Goal: Transaction & Acquisition: Purchase product/service

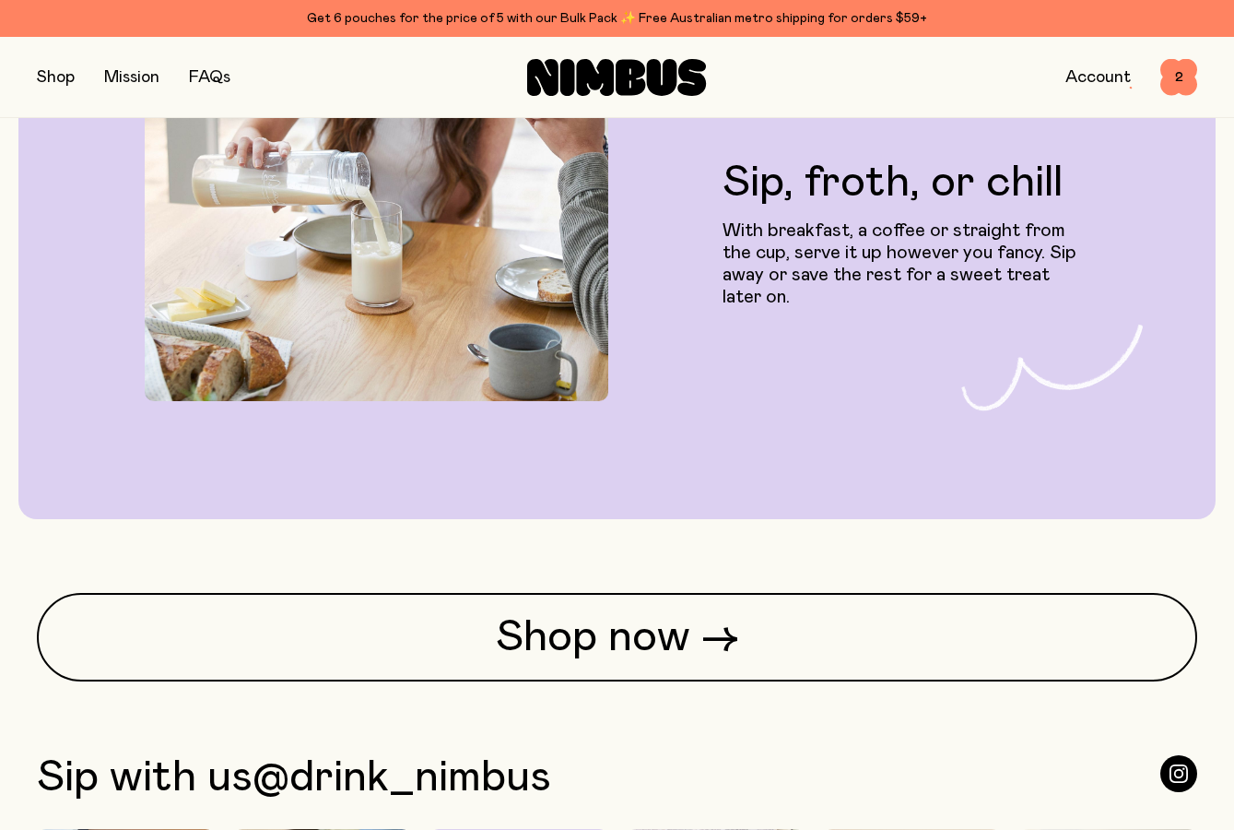
scroll to position [4040, 0]
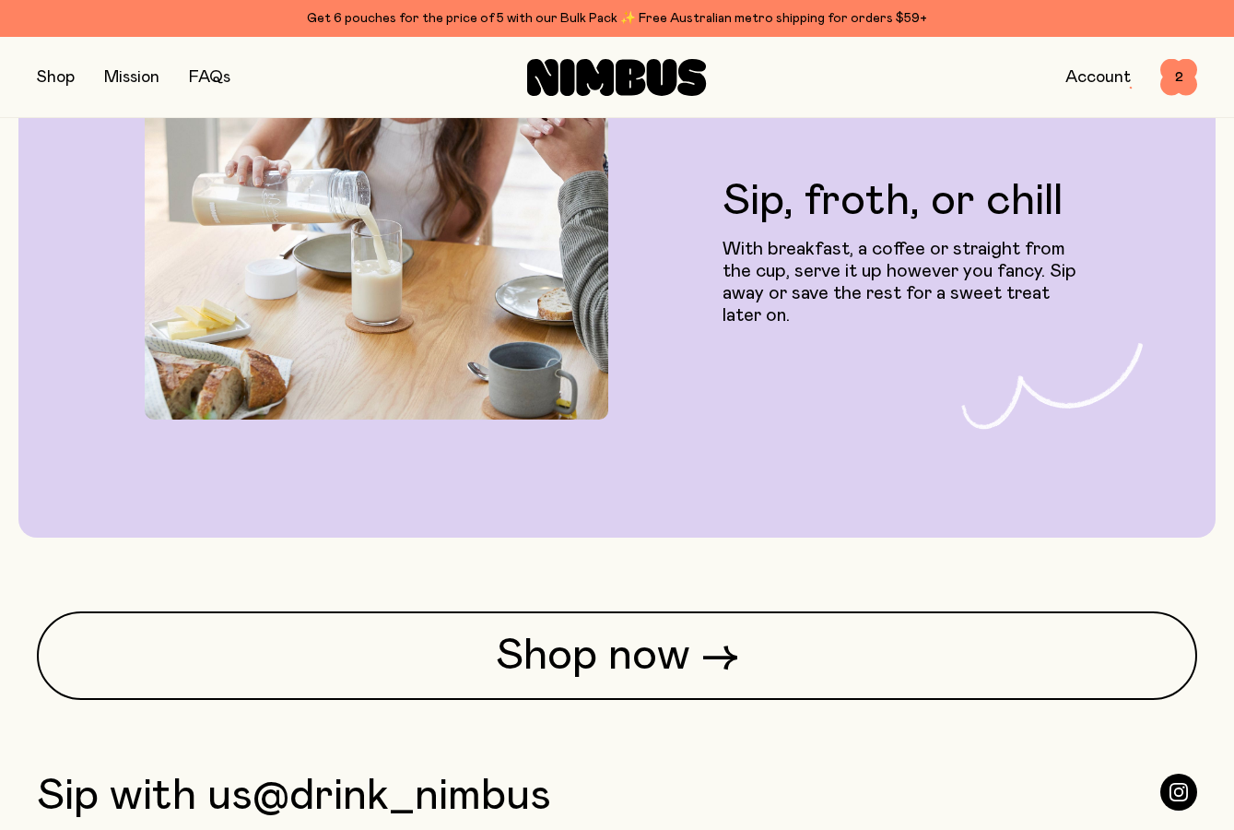
click at [61, 67] on button "button" at bounding box center [56, 78] width 38 height 26
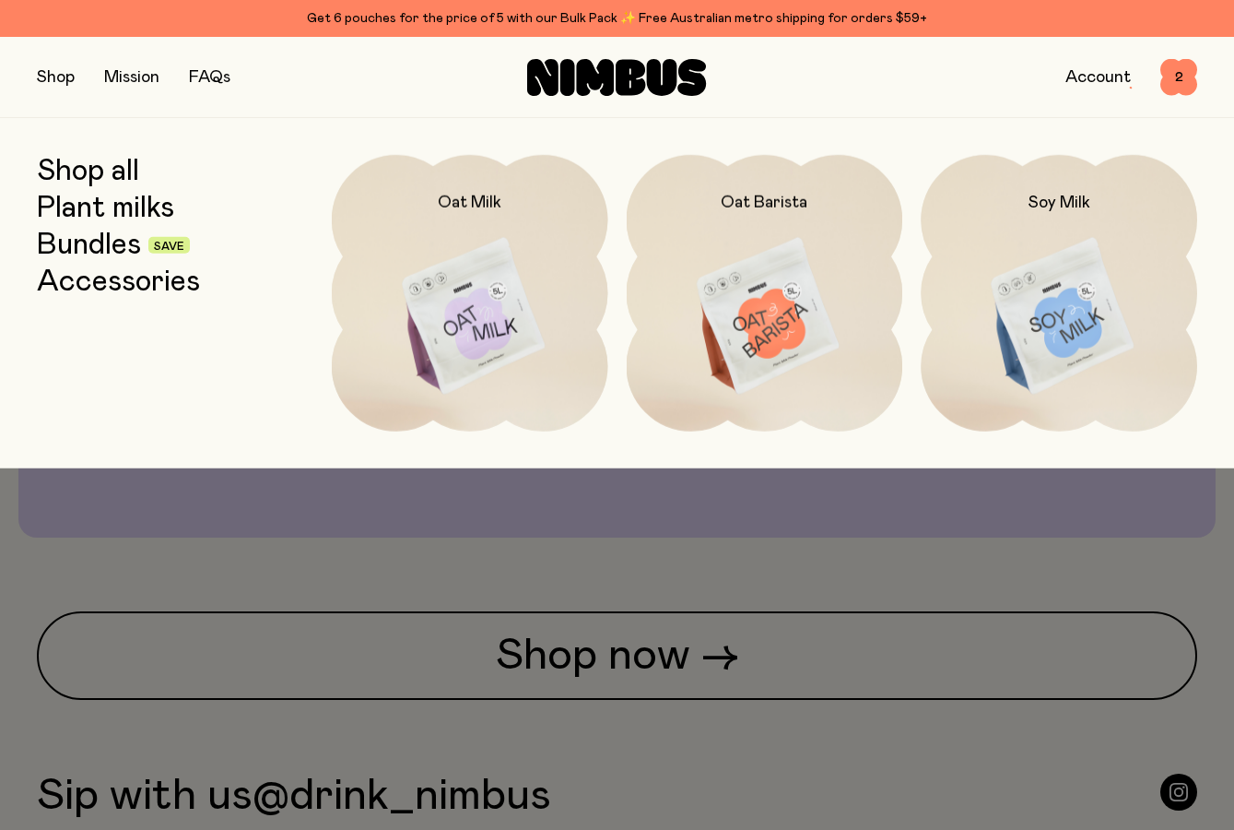
click at [131, 276] on link "Accessories" at bounding box center [118, 282] width 163 height 33
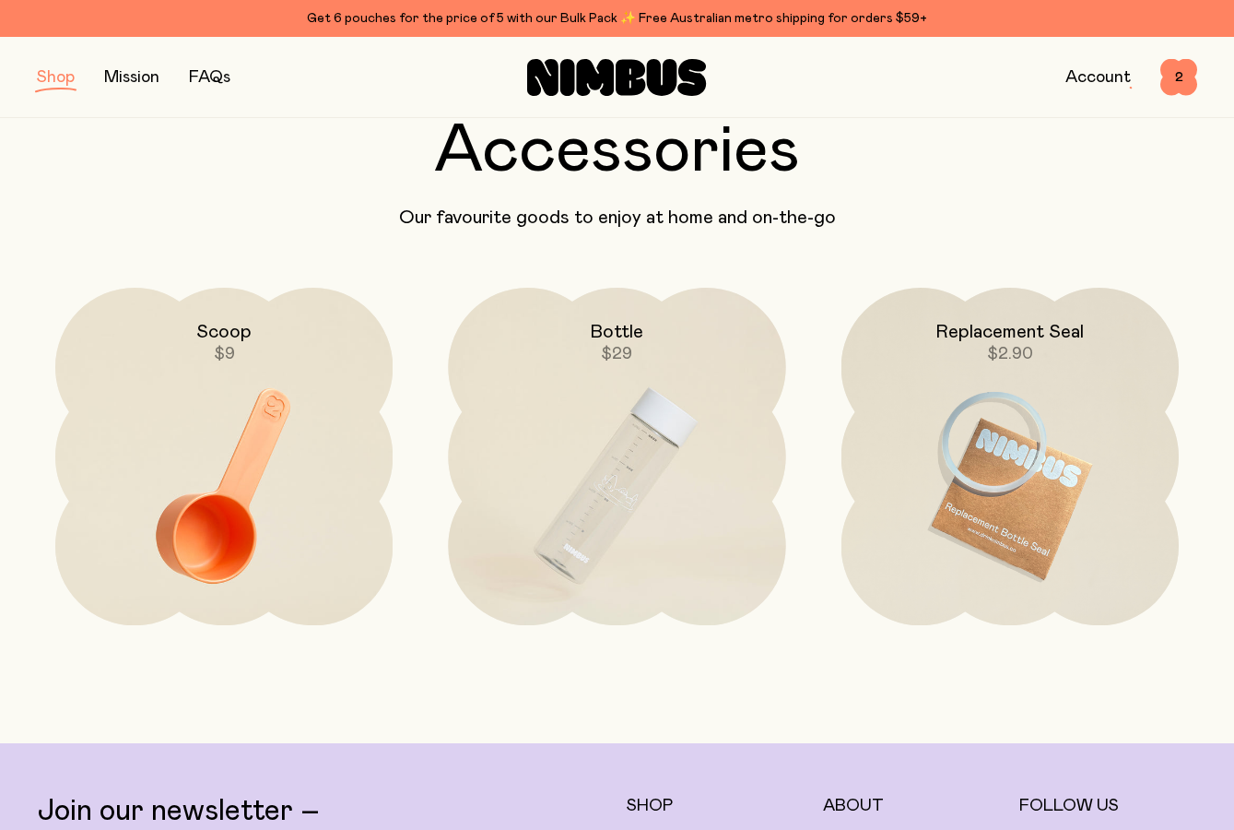
scroll to position [92, 0]
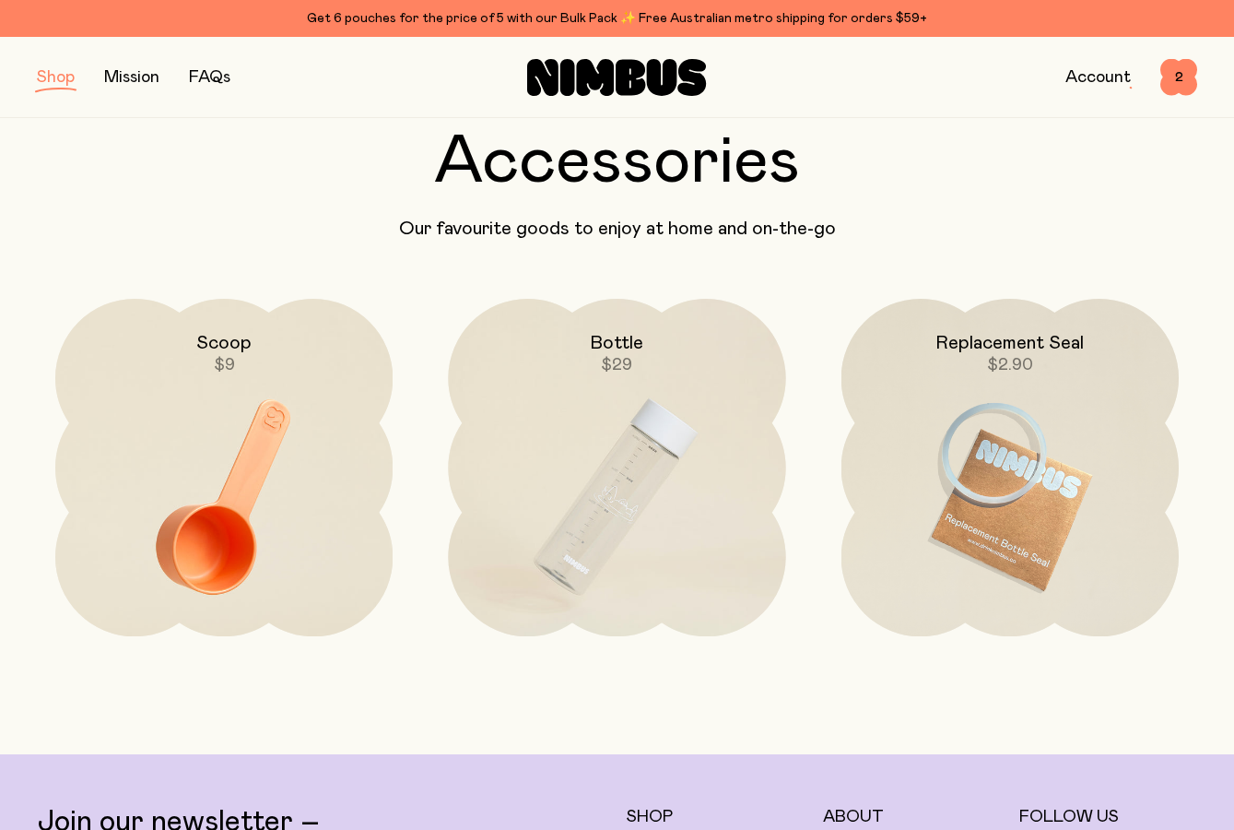
click at [58, 77] on button "button" at bounding box center [56, 78] width 38 height 26
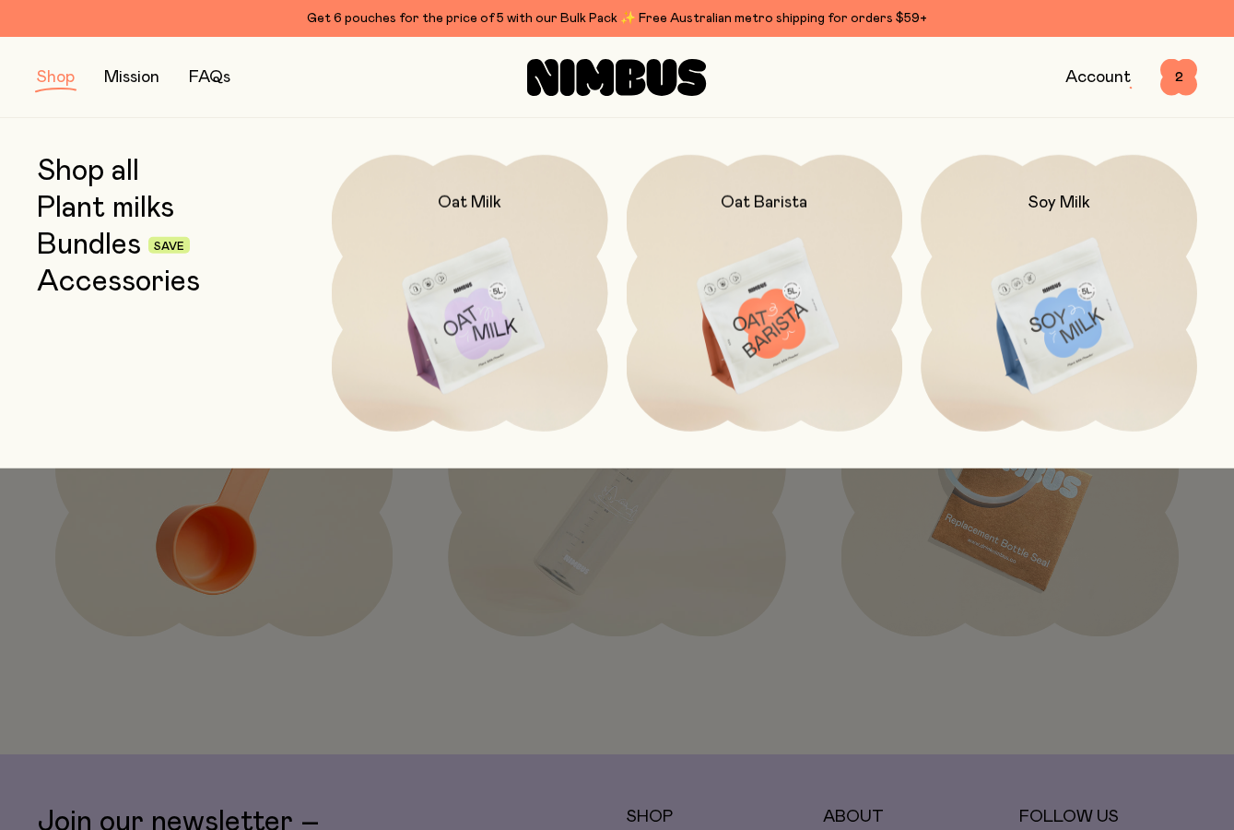
click at [108, 204] on link "Plant milks" at bounding box center [105, 208] width 137 height 33
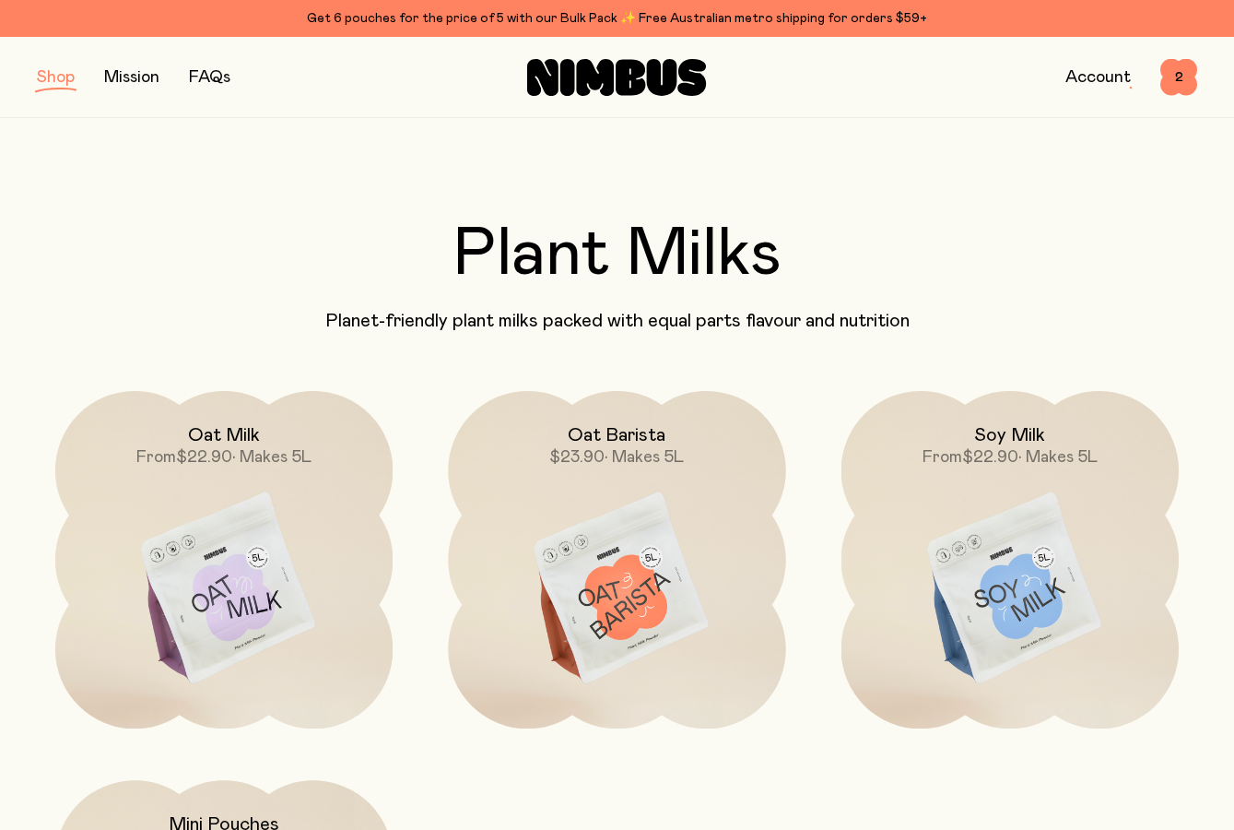
click at [61, 79] on button "button" at bounding box center [56, 78] width 38 height 26
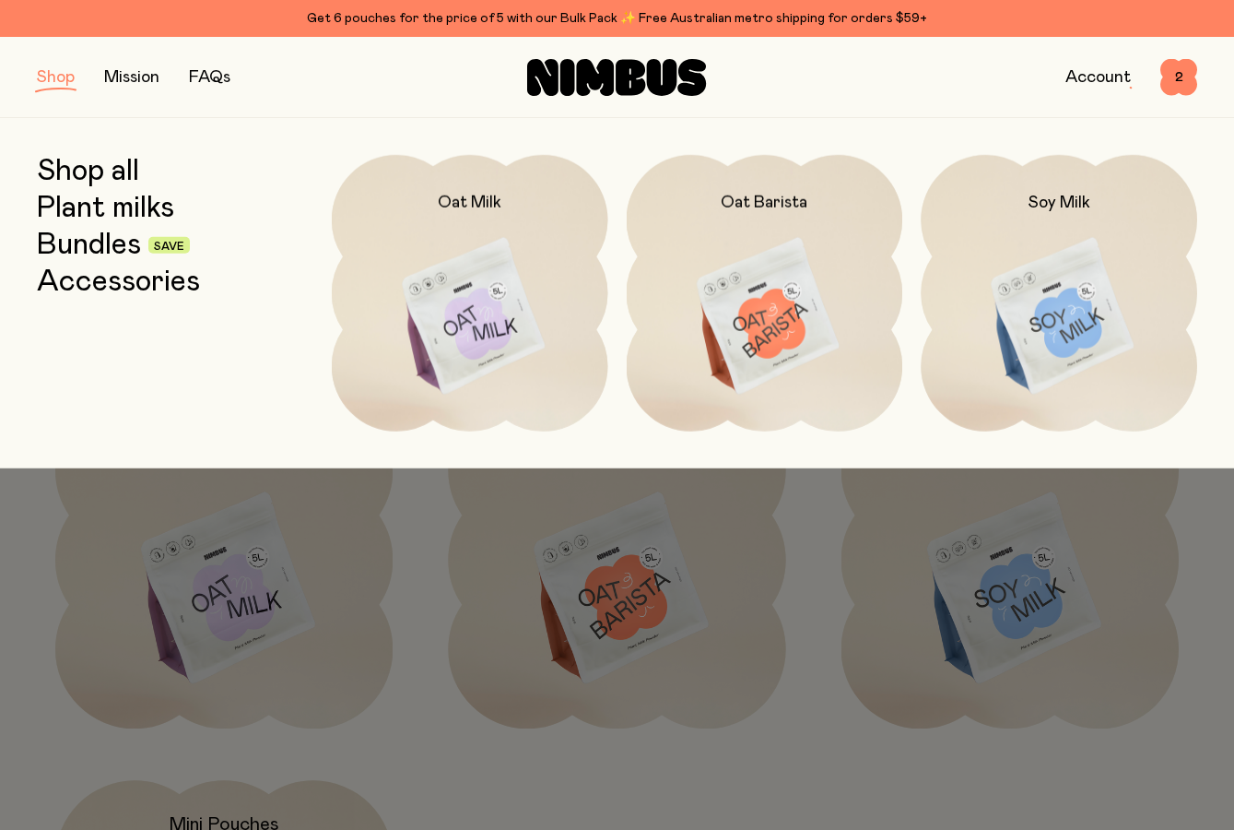
click at [150, 244] on span "Save" at bounding box center [168, 245] width 41 height 17
click at [111, 242] on link "Bundles" at bounding box center [89, 245] width 104 height 33
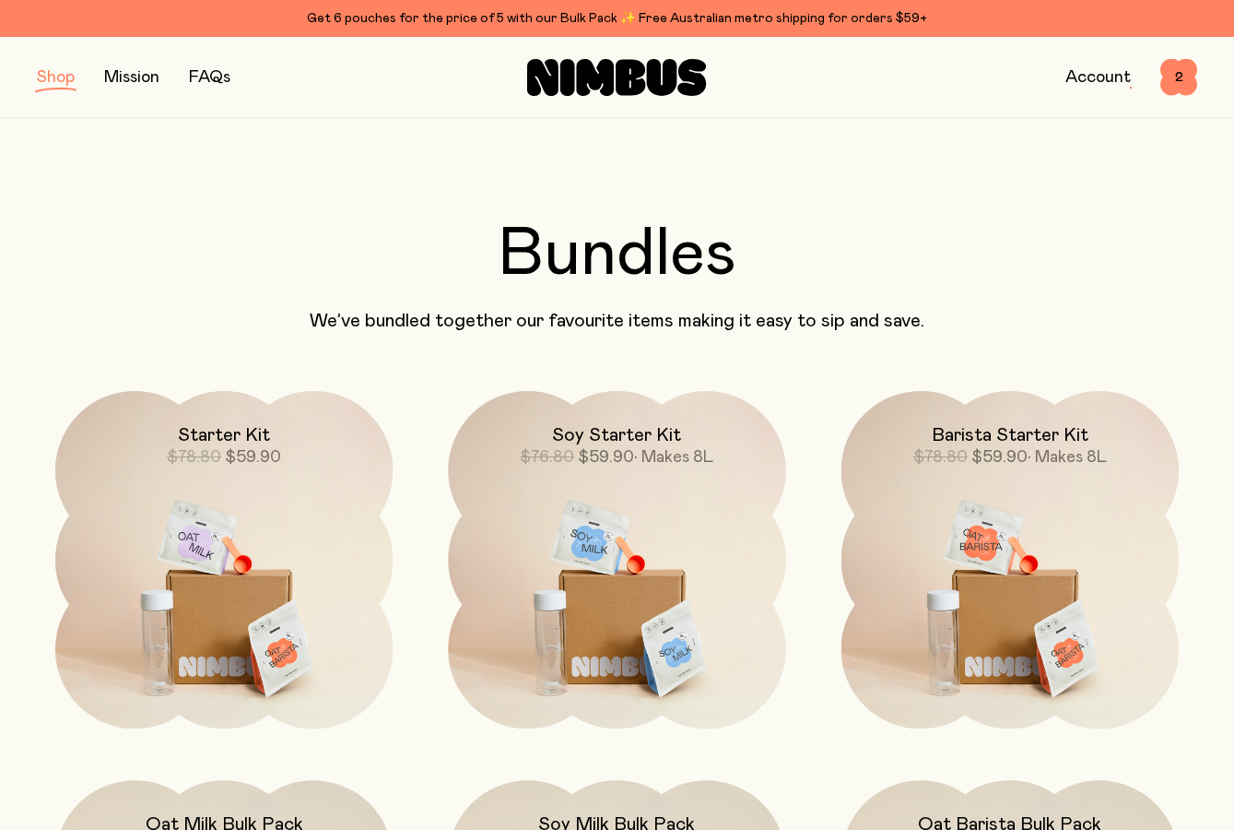
click at [47, 82] on button "button" at bounding box center [56, 78] width 38 height 26
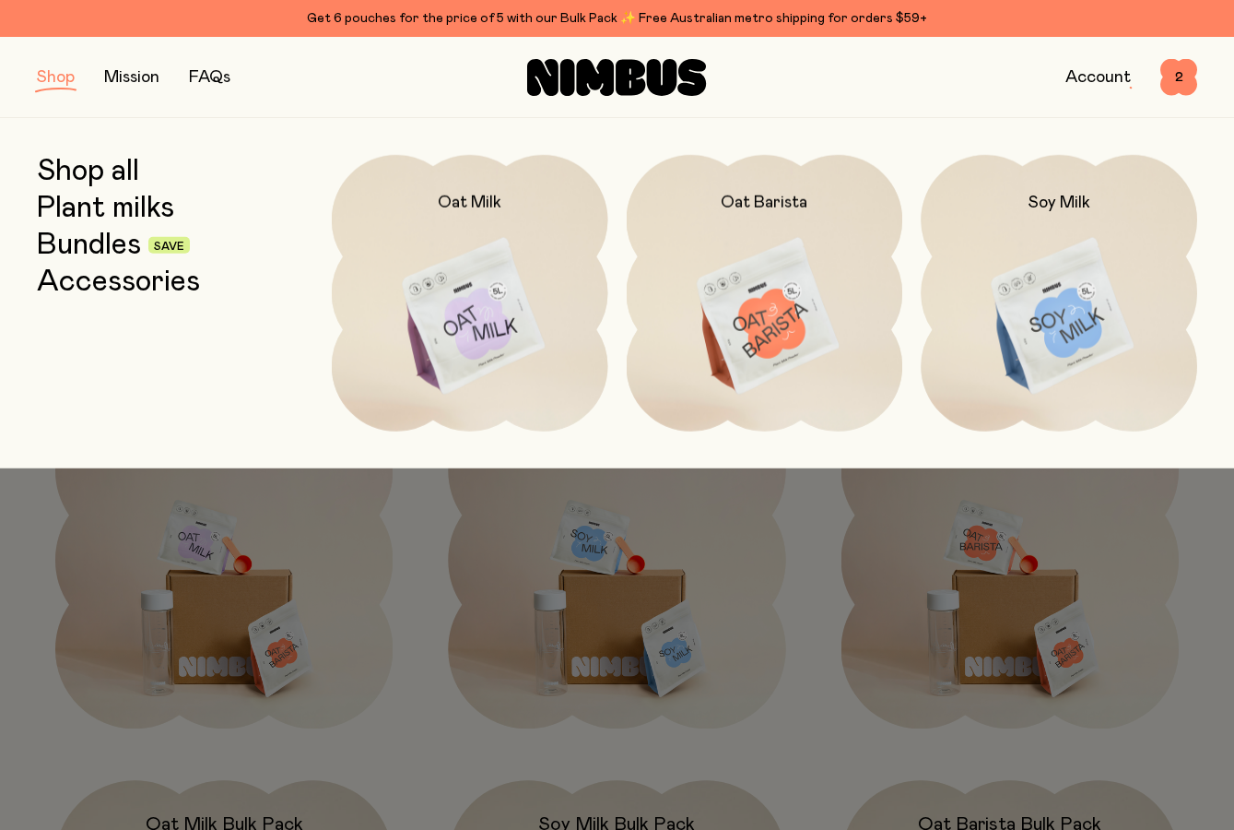
click at [77, 160] on link "Shop all" at bounding box center [88, 171] width 102 height 33
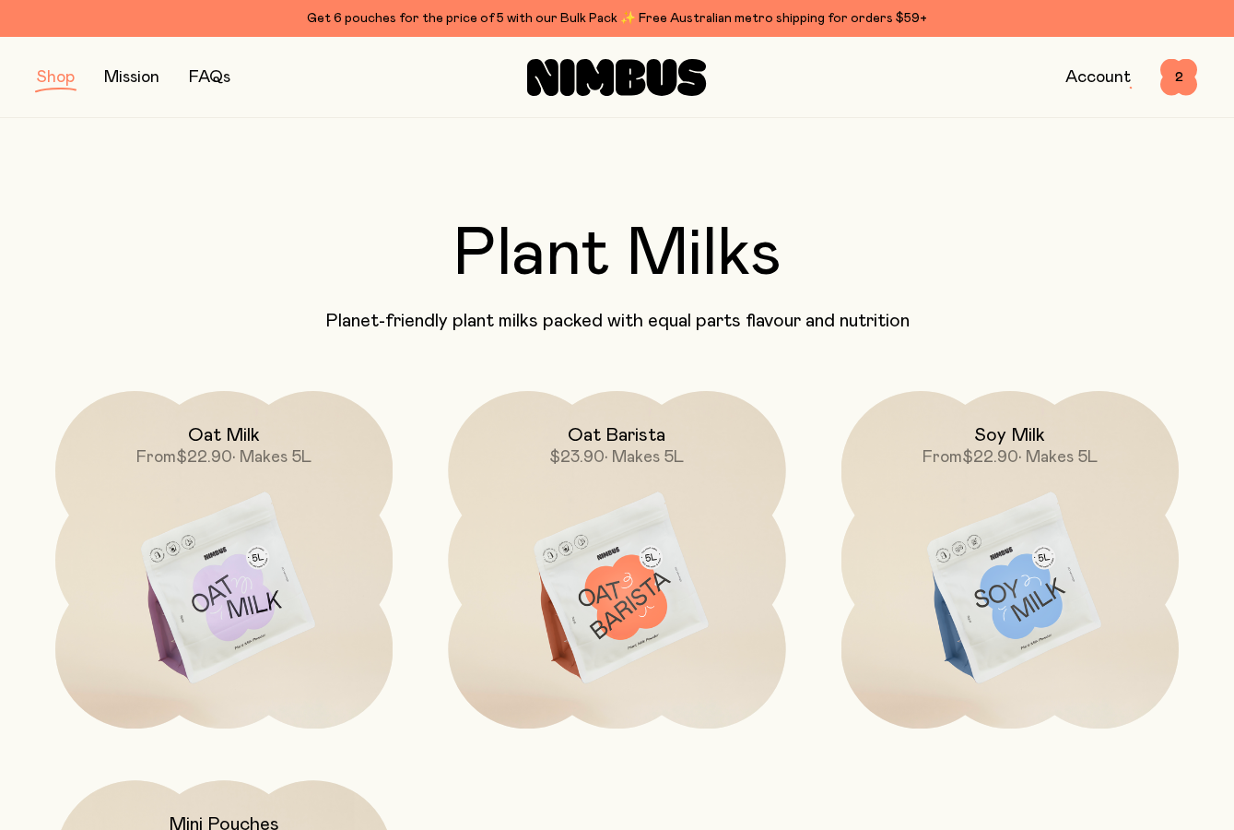
click at [61, 74] on button "button" at bounding box center [56, 78] width 38 height 26
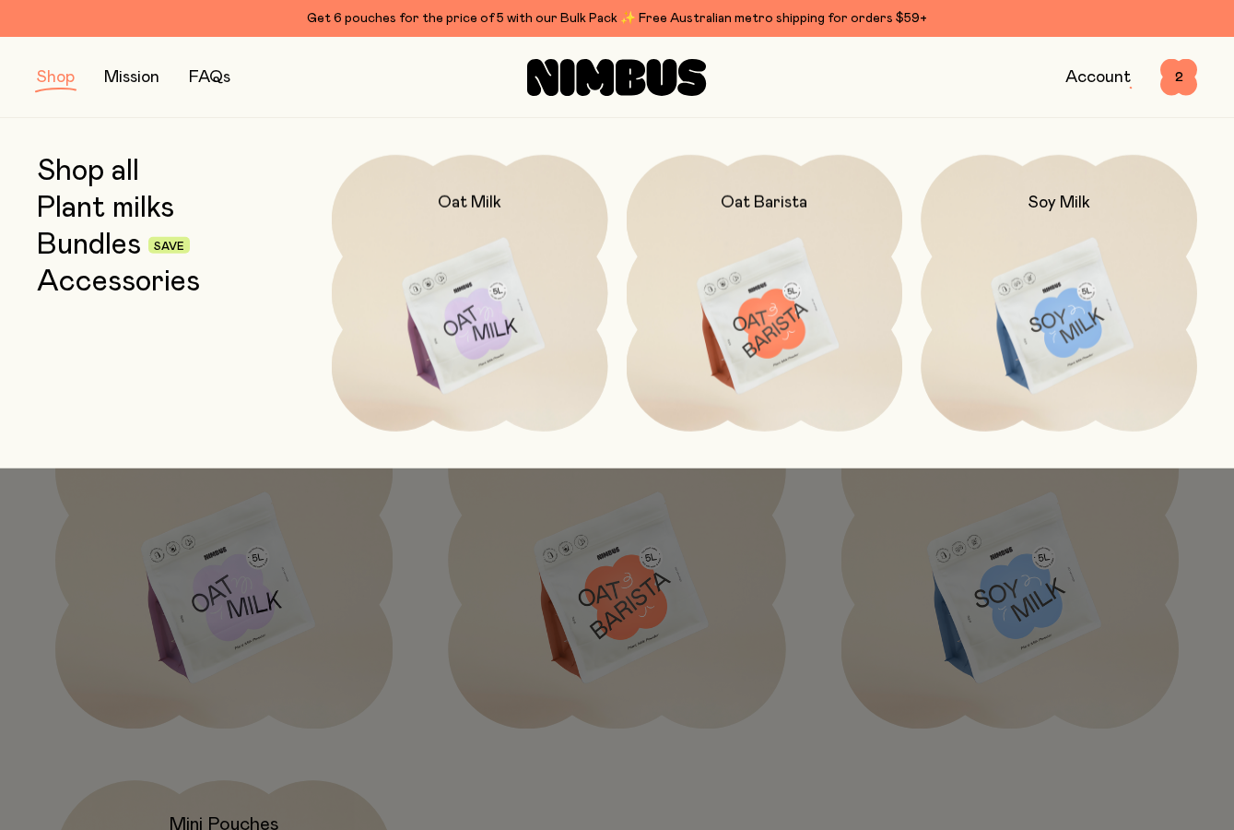
click at [67, 164] on div "Shop all Plant milks Bundles Save Accessories Oat Milk Oat Barista Soy Milk" at bounding box center [617, 293] width 1234 height 350
click at [67, 164] on link "Shop all" at bounding box center [88, 171] width 102 height 33
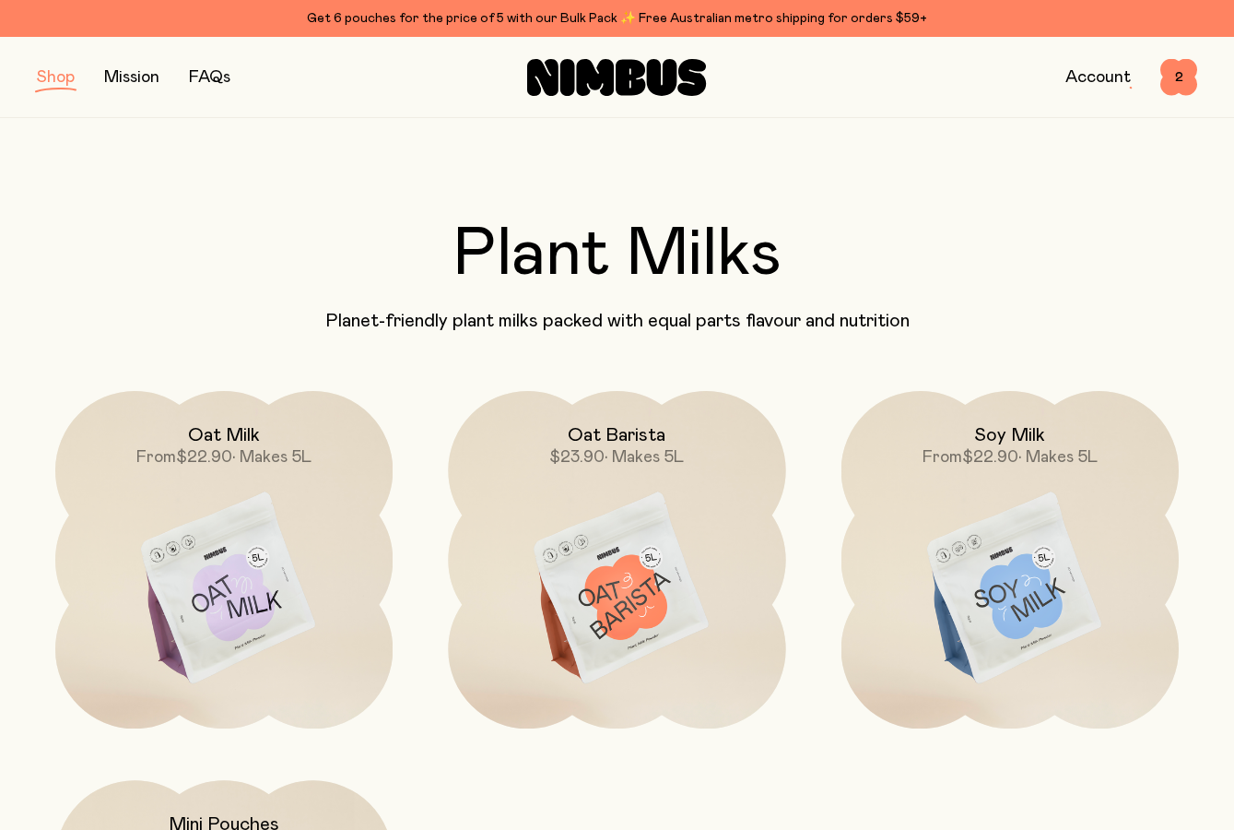
click at [59, 63] on div "Shop Mission FAQs Account 2 2" at bounding box center [617, 77] width 1161 height 80
click at [1183, 66] on span "2" at bounding box center [1179, 77] width 37 height 37
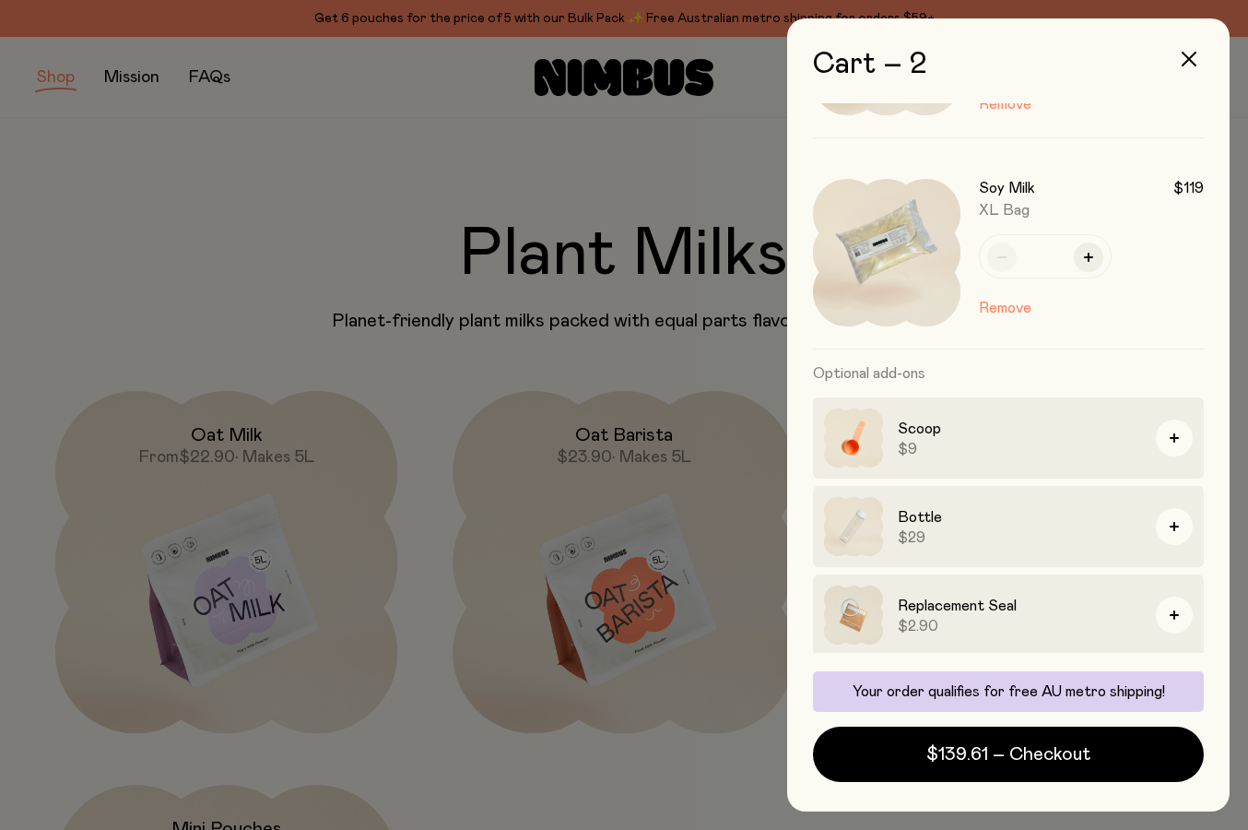
scroll to position [160, 0]
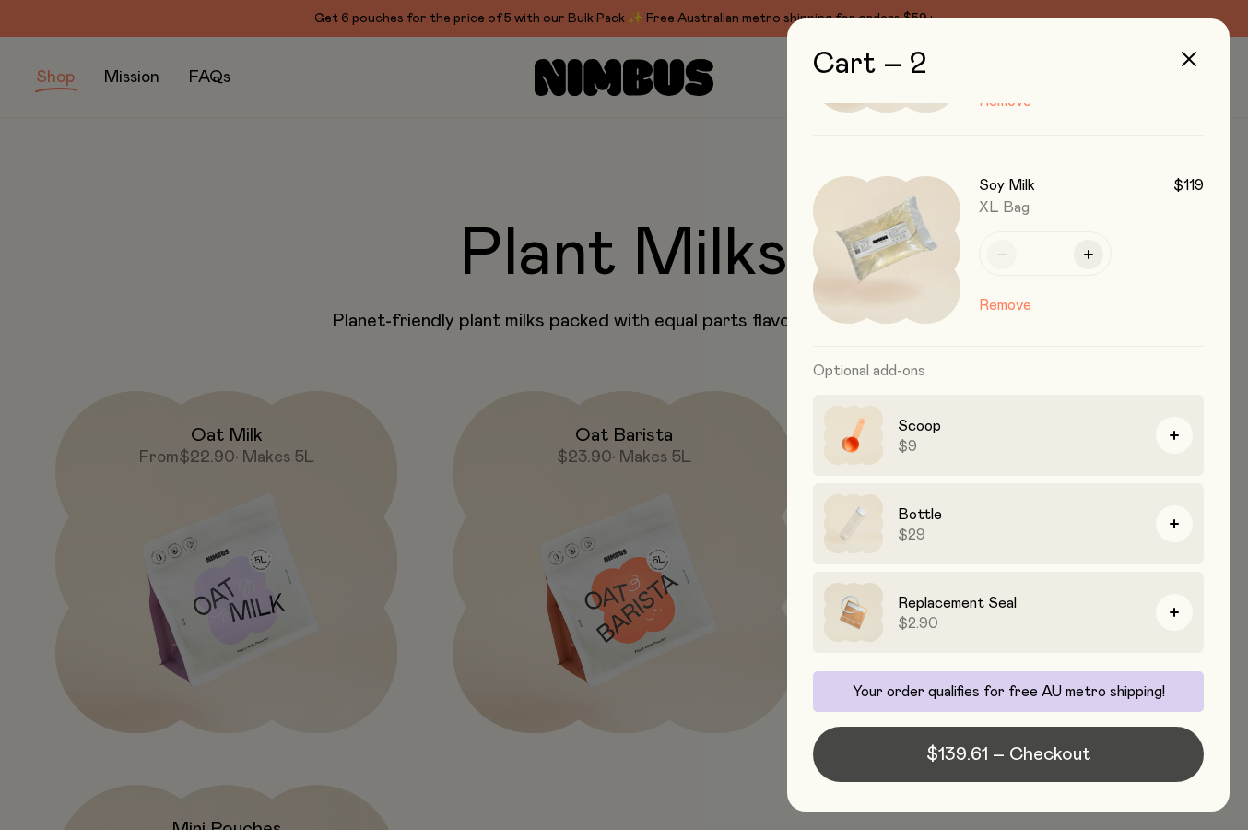
click at [989, 760] on span "$139.61 – Checkout" at bounding box center [1009, 754] width 164 height 26
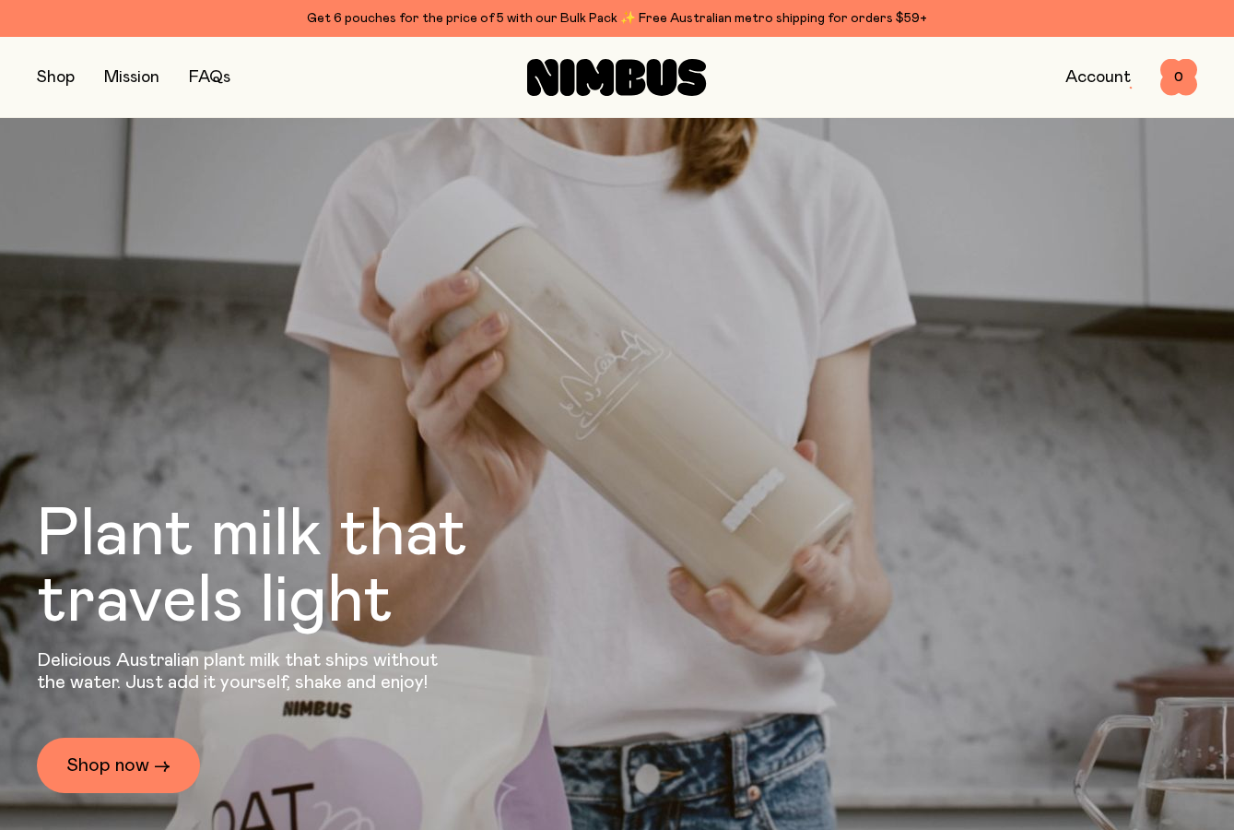
click at [216, 76] on link "FAQs" at bounding box center [209, 77] width 41 height 17
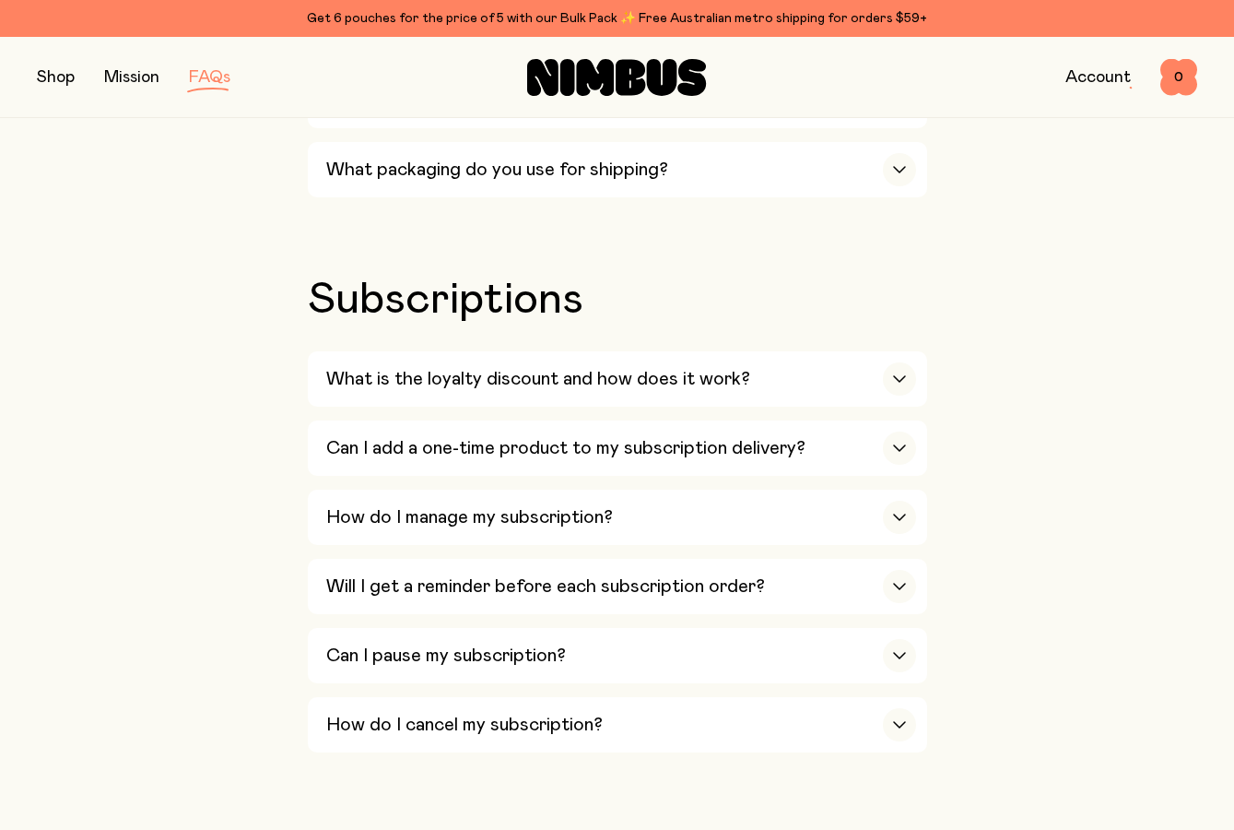
scroll to position [2120, 0]
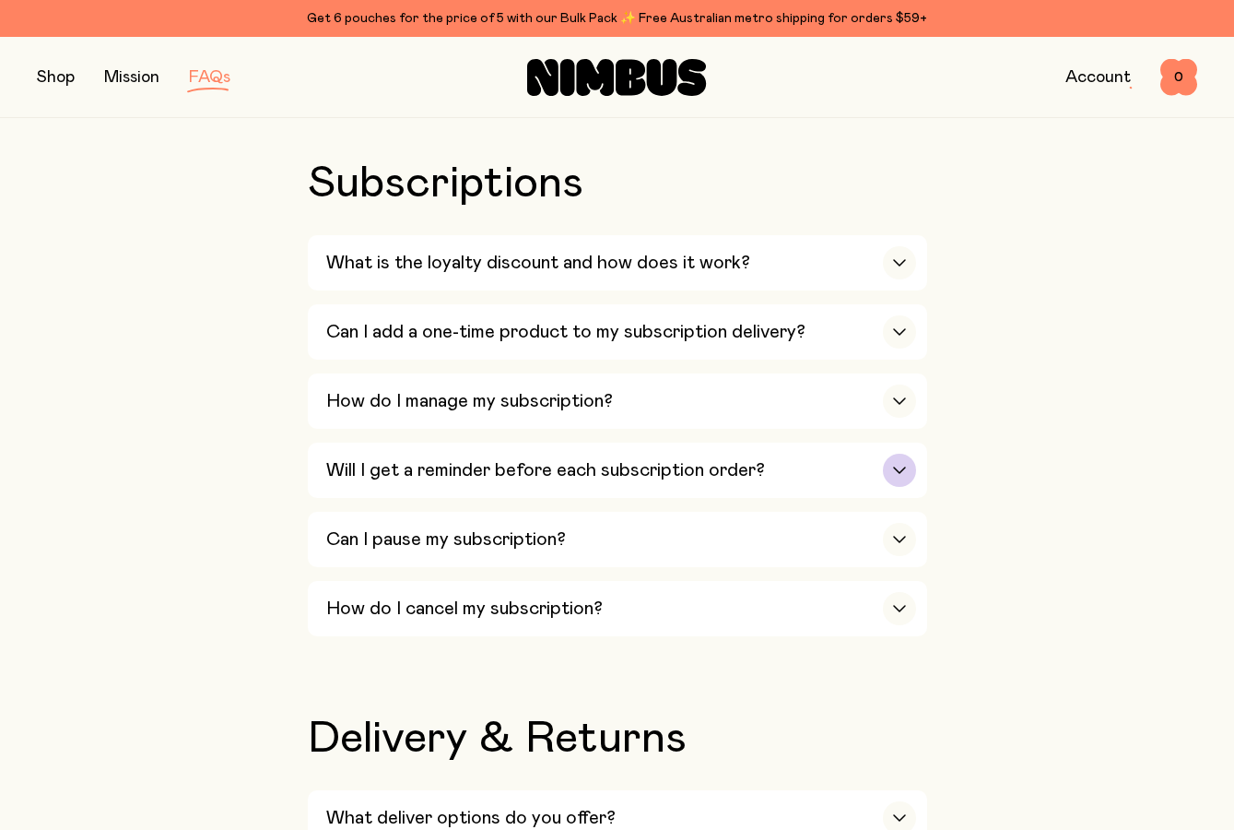
click at [878, 443] on div "Will I get a reminder before each subscription order?" at bounding box center [621, 470] width 590 height 55
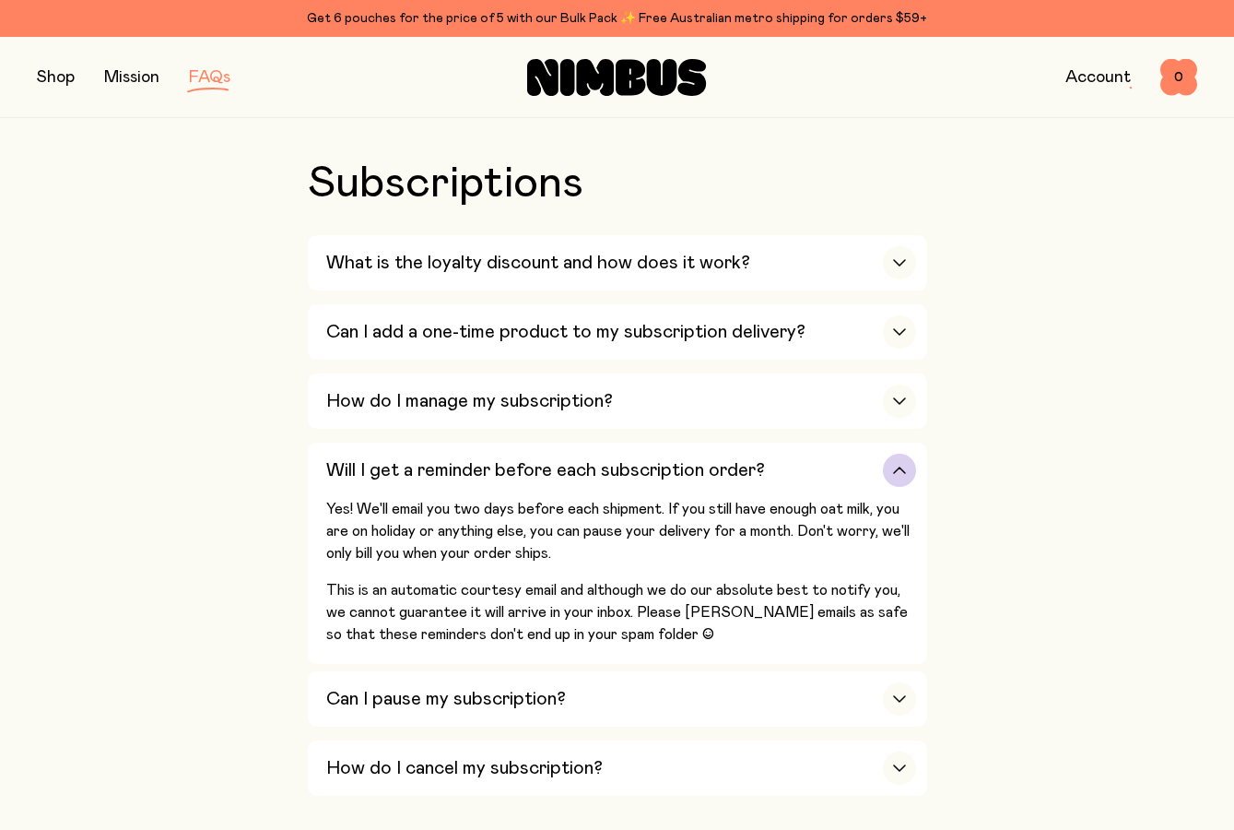
click at [914, 454] on div "button" at bounding box center [899, 470] width 33 height 33
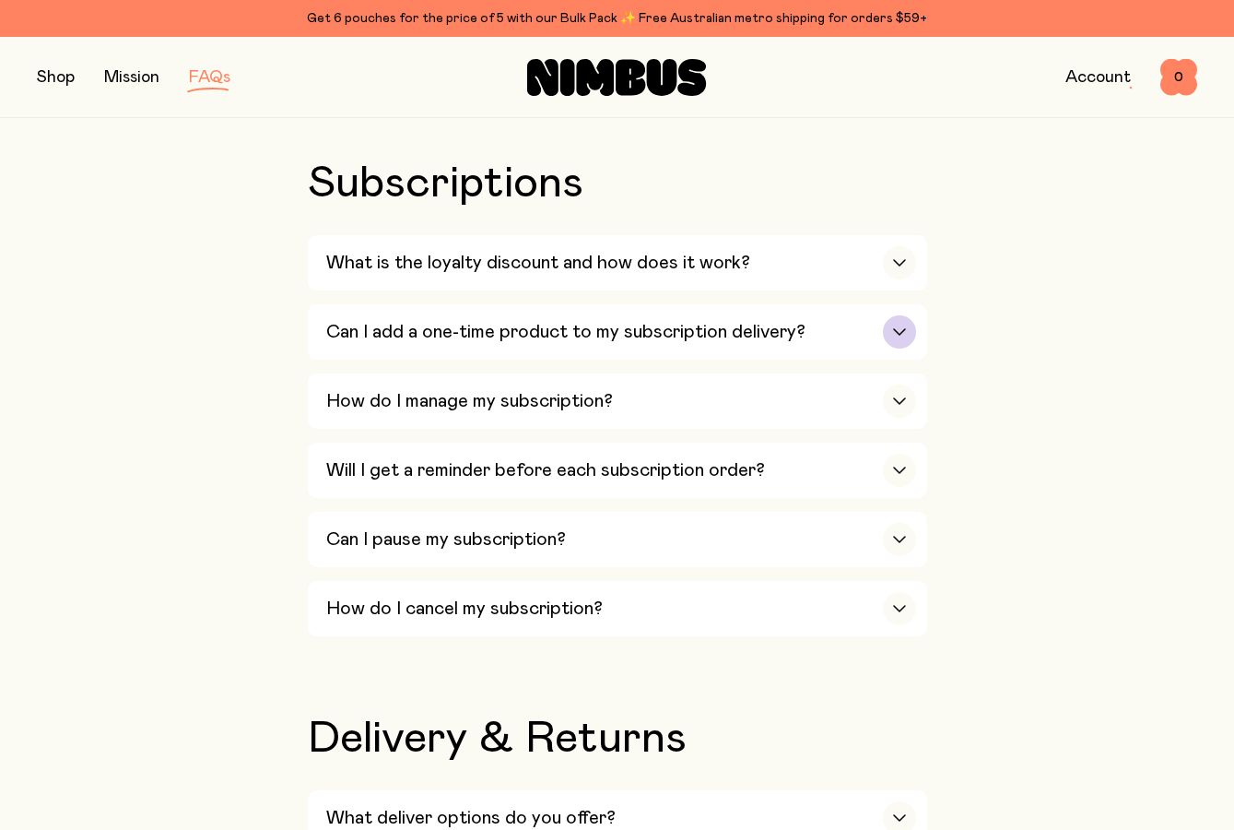
click at [903, 315] on div "button" at bounding box center [899, 331] width 33 height 33
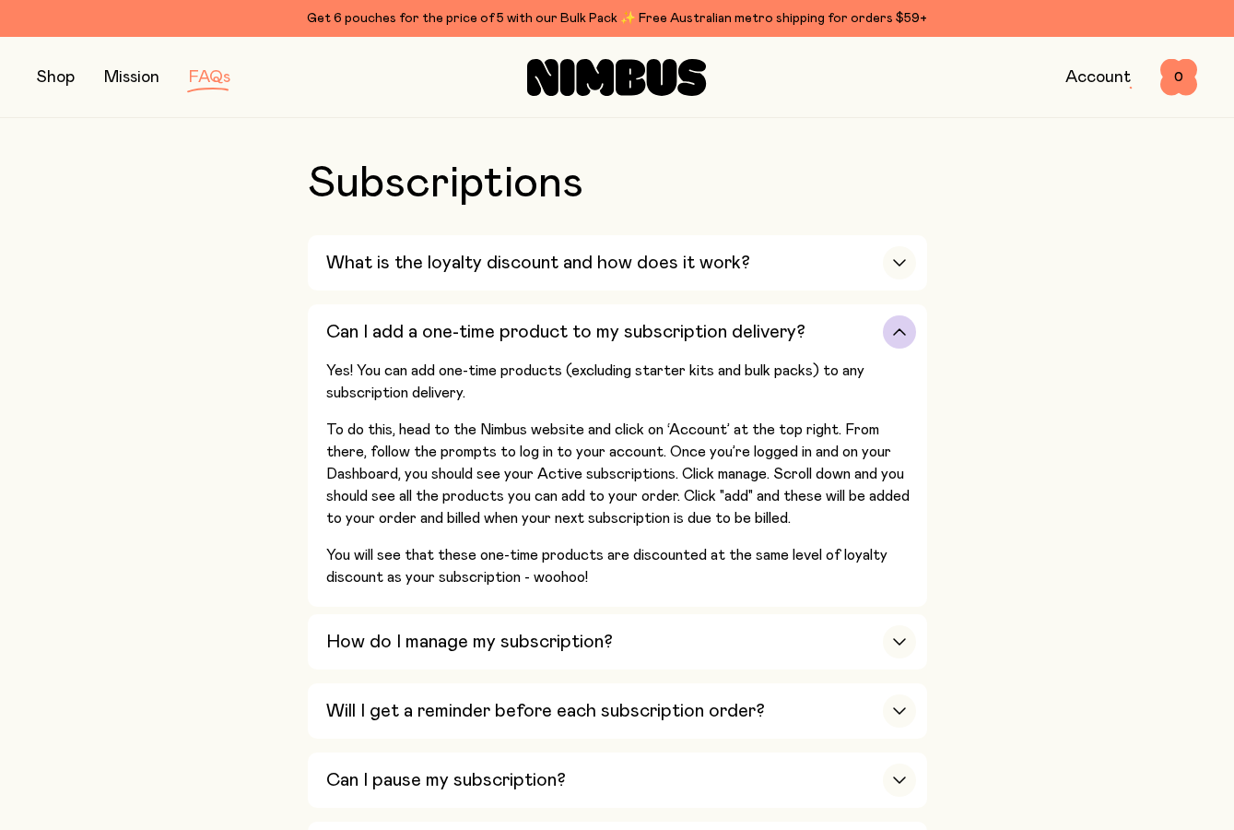
click at [904, 315] on div "button" at bounding box center [899, 331] width 33 height 33
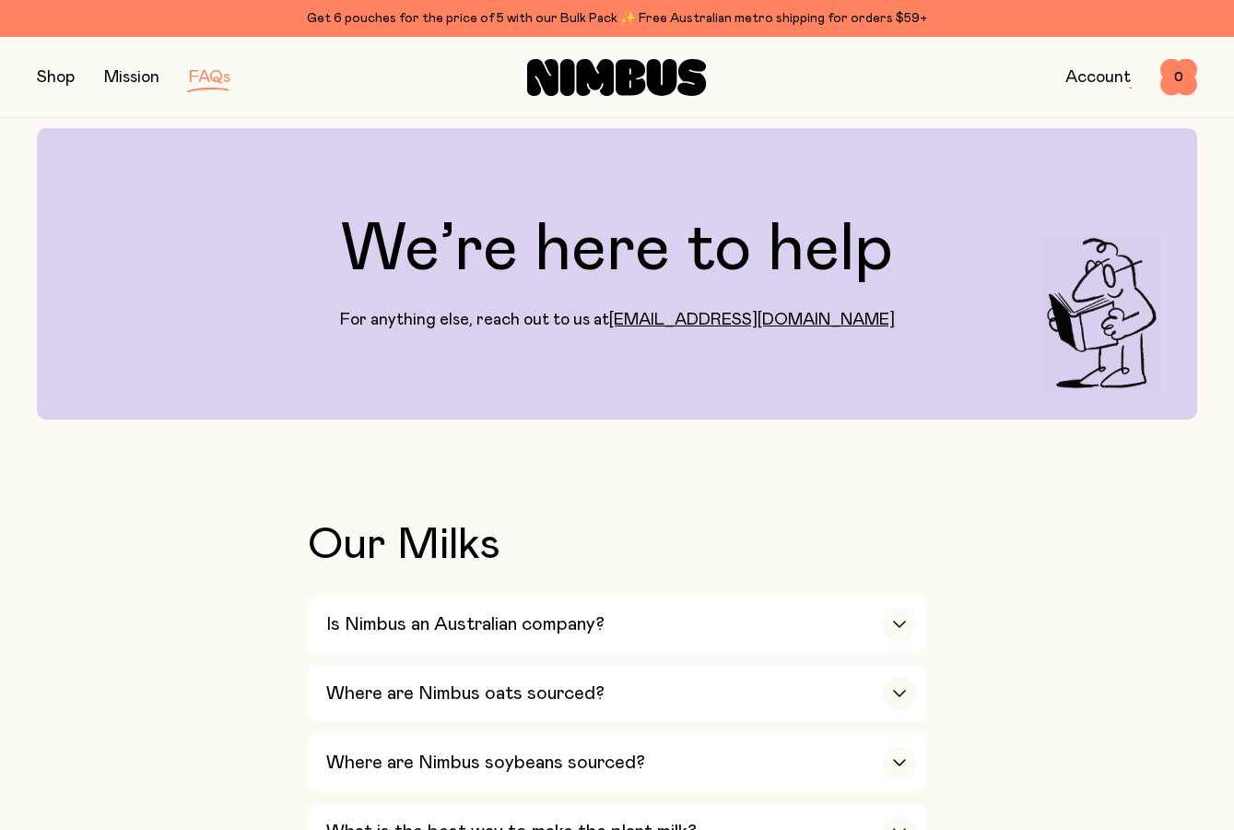
scroll to position [0, 0]
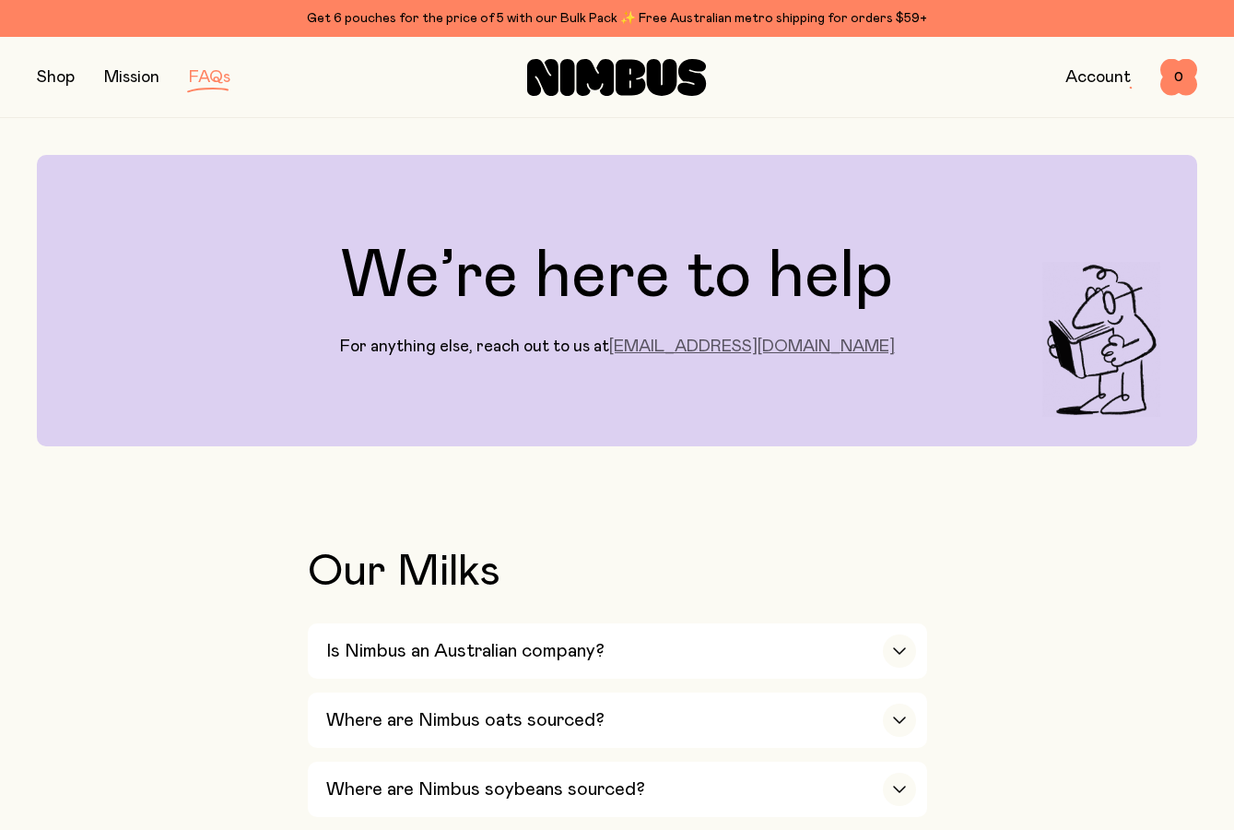
click at [742, 343] on link "[EMAIL_ADDRESS][DOMAIN_NAME]" at bounding box center [752, 346] width 286 height 17
drag, startPoint x: 873, startPoint y: 352, endPoint x: 673, endPoint y: 373, distance: 201.2
click at [673, 373] on div "We’re here to help For anything else, reach out to us at [EMAIL_ADDRESS][DOMAIN…" at bounding box center [617, 300] width 1161 height 291
copy link "[EMAIL_ADDRESS][DOMAIN_NAME]"
click at [629, 445] on div "We’re here to help For anything else, reach out to us at [EMAIL_ADDRESS][DOMAIN…" at bounding box center [617, 300] width 1161 height 291
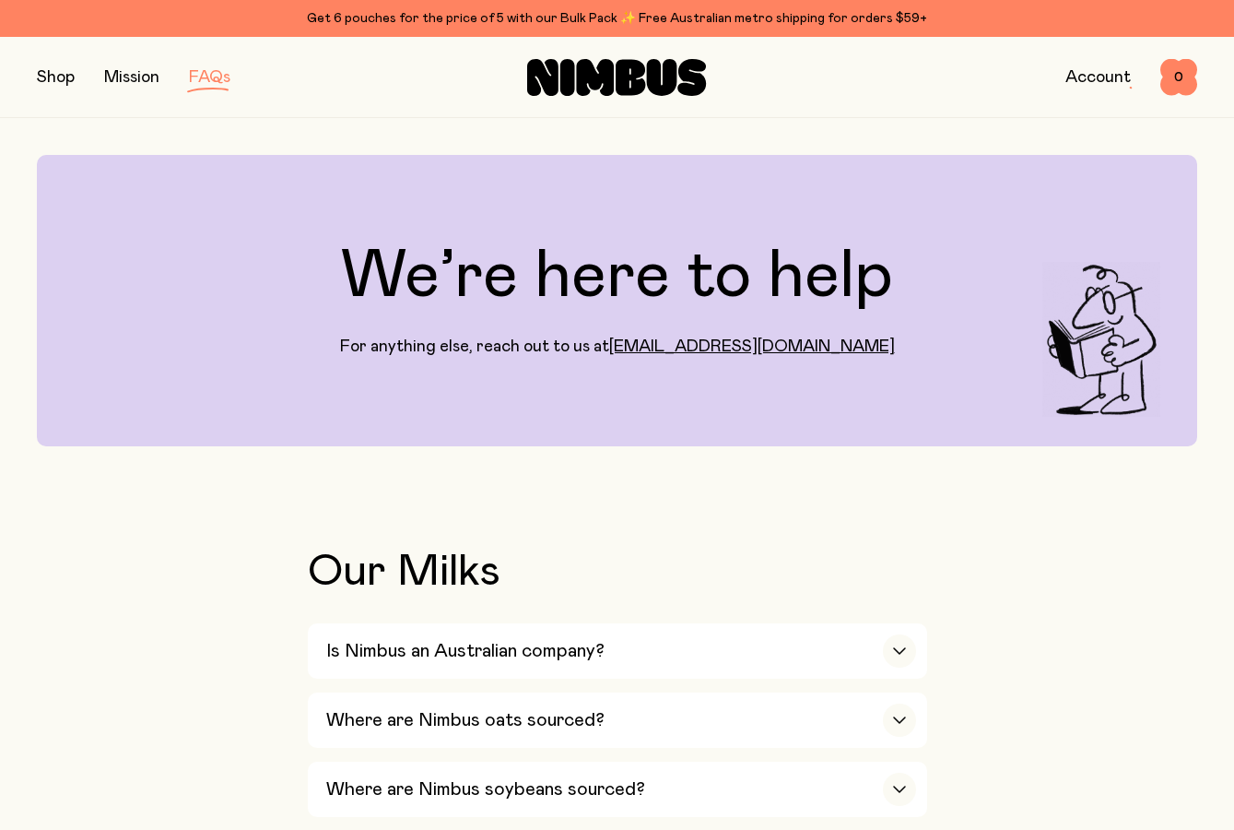
click at [1102, 72] on link "Account" at bounding box center [1098, 77] width 65 height 17
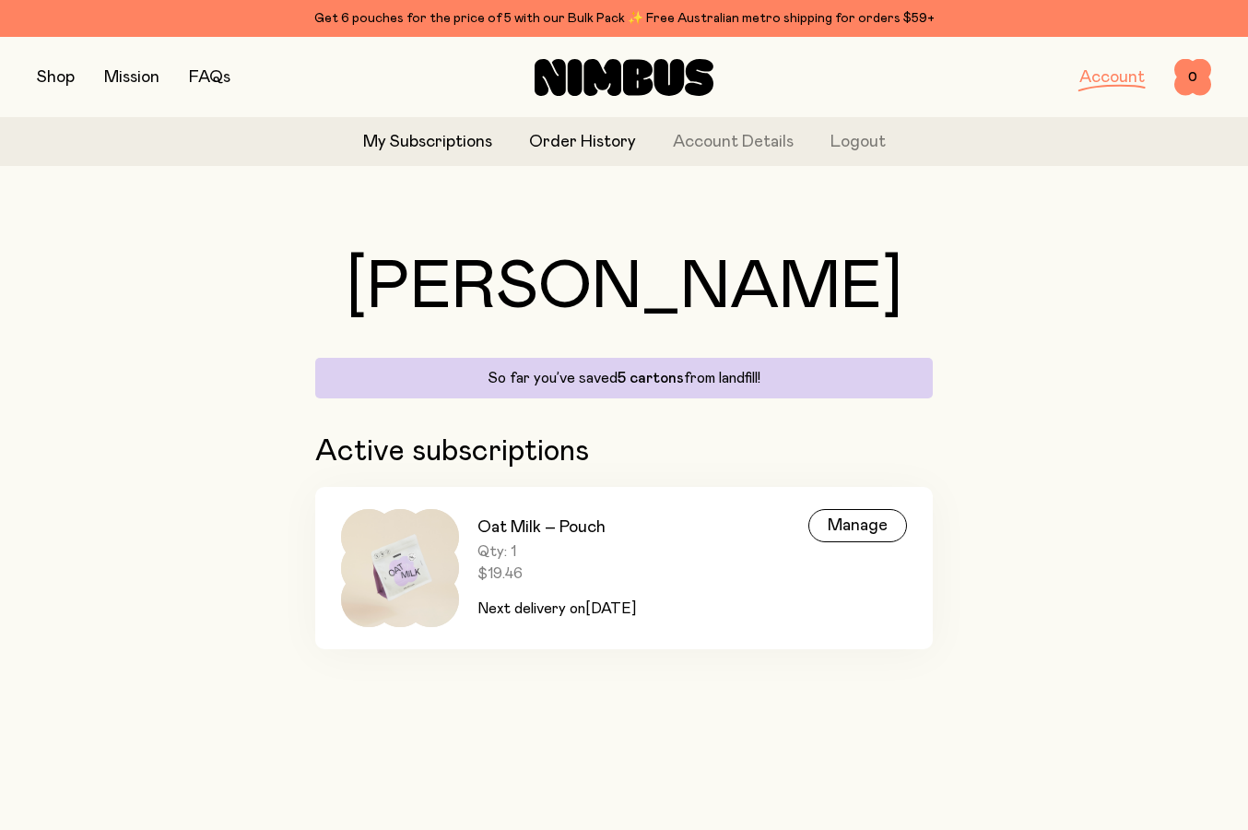
click at [596, 142] on link "Order History" at bounding box center [582, 142] width 107 height 25
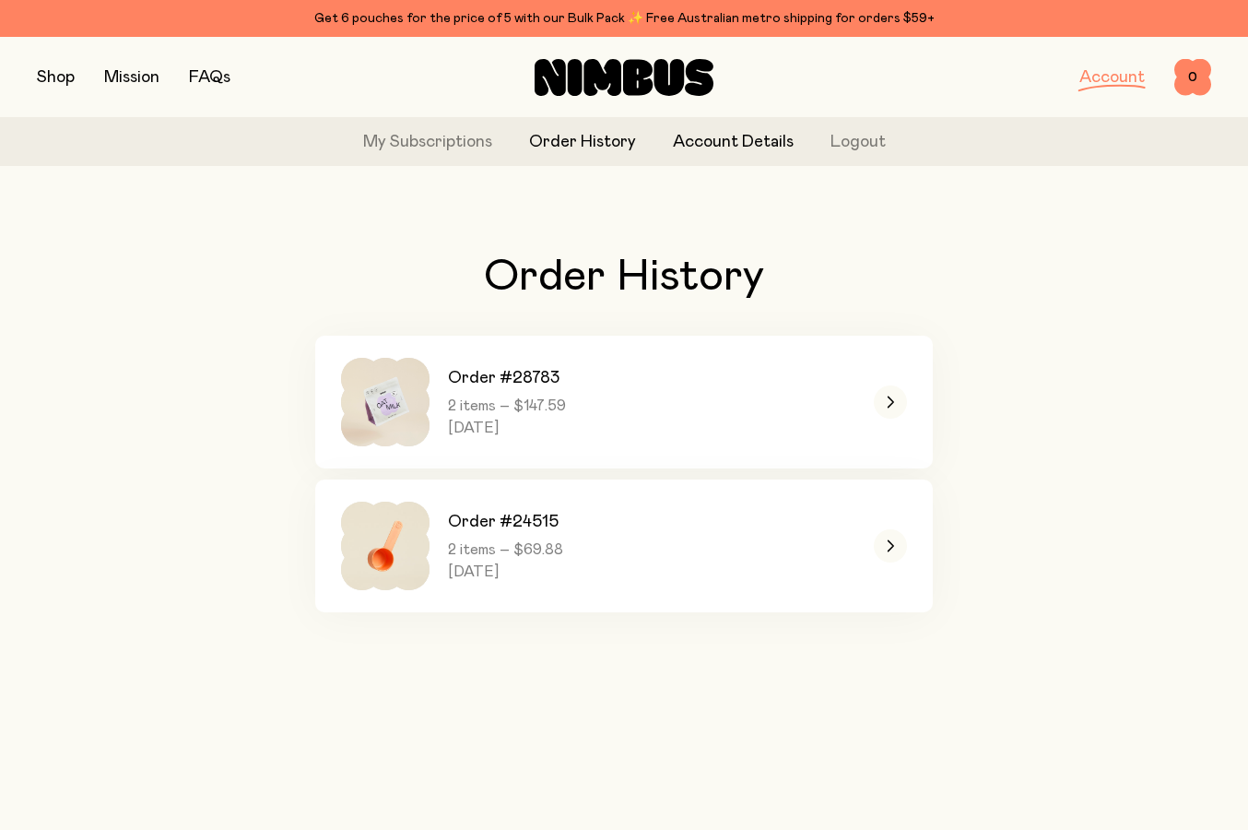
click at [699, 136] on link "Account Details" at bounding box center [733, 142] width 121 height 25
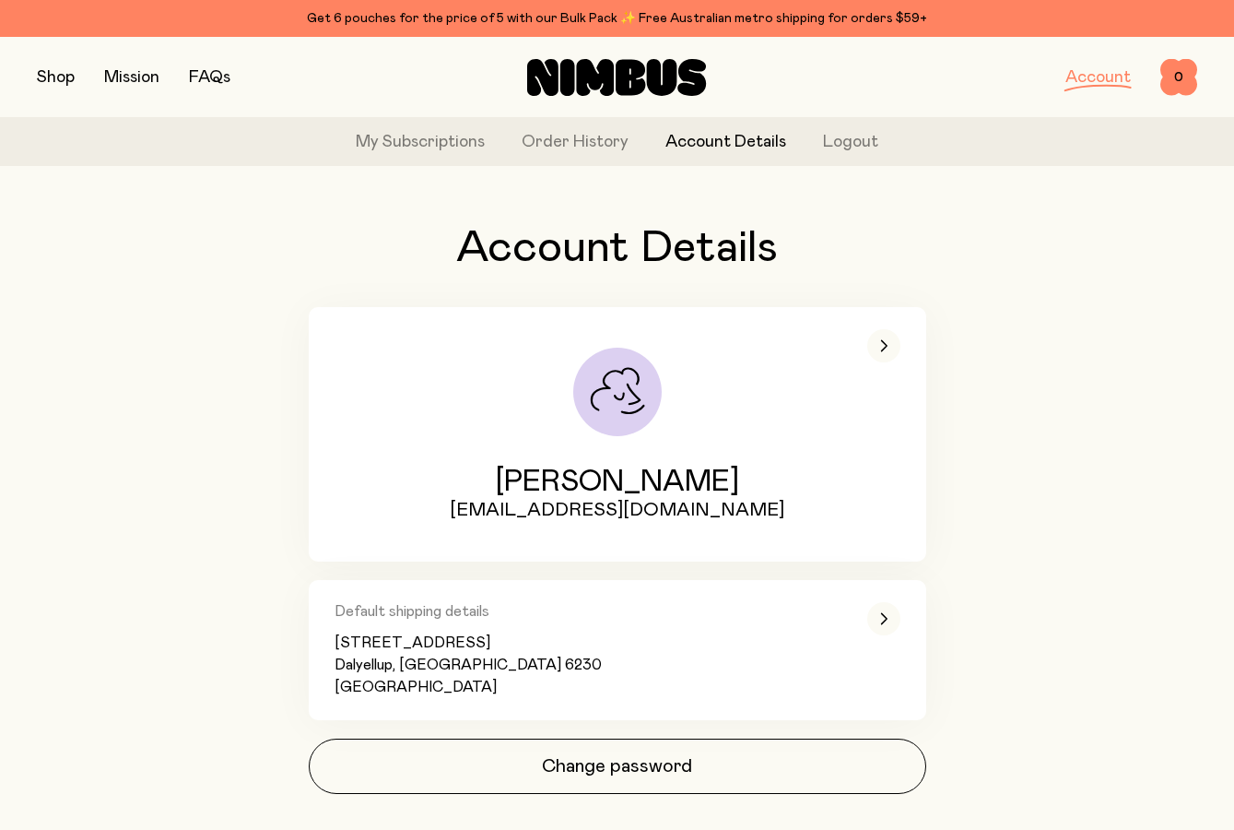
scroll to position [66, 0]
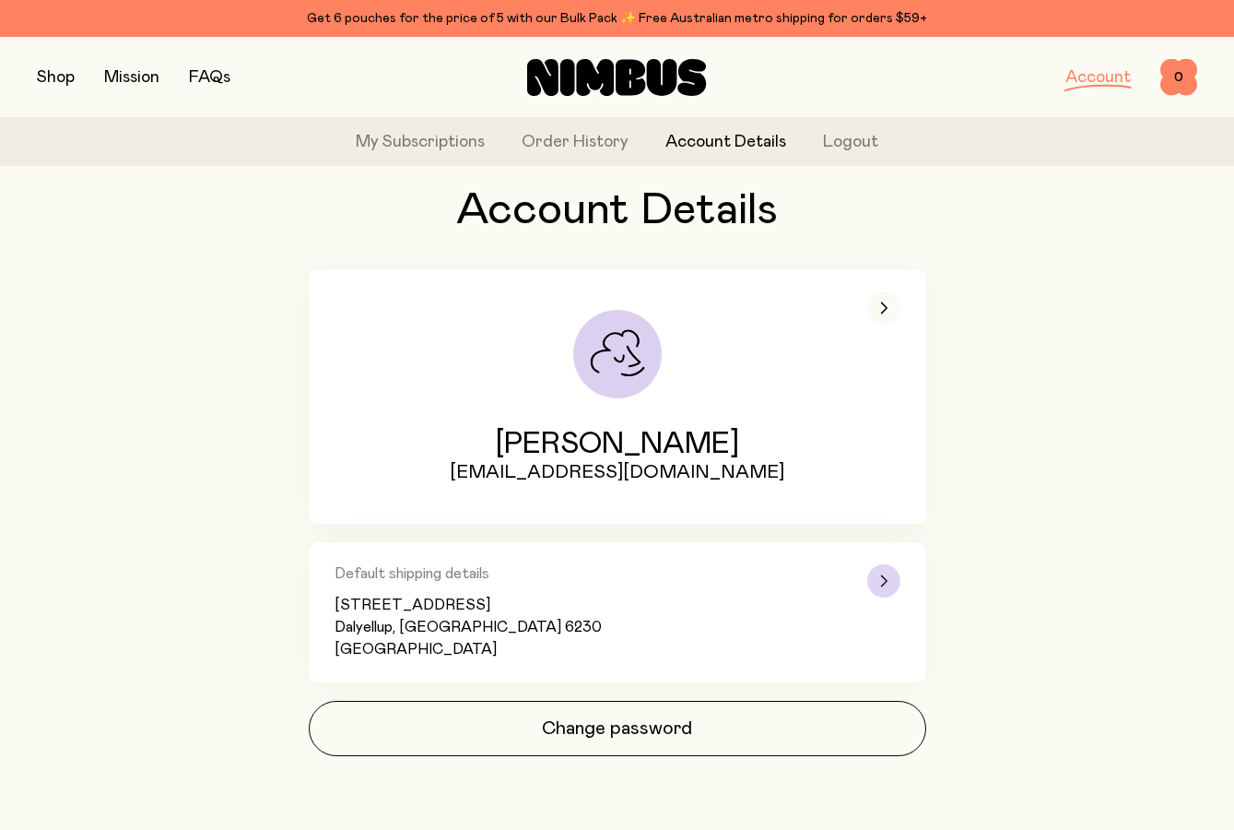
click at [884, 585] on icon "button" at bounding box center [883, 580] width 7 height 11
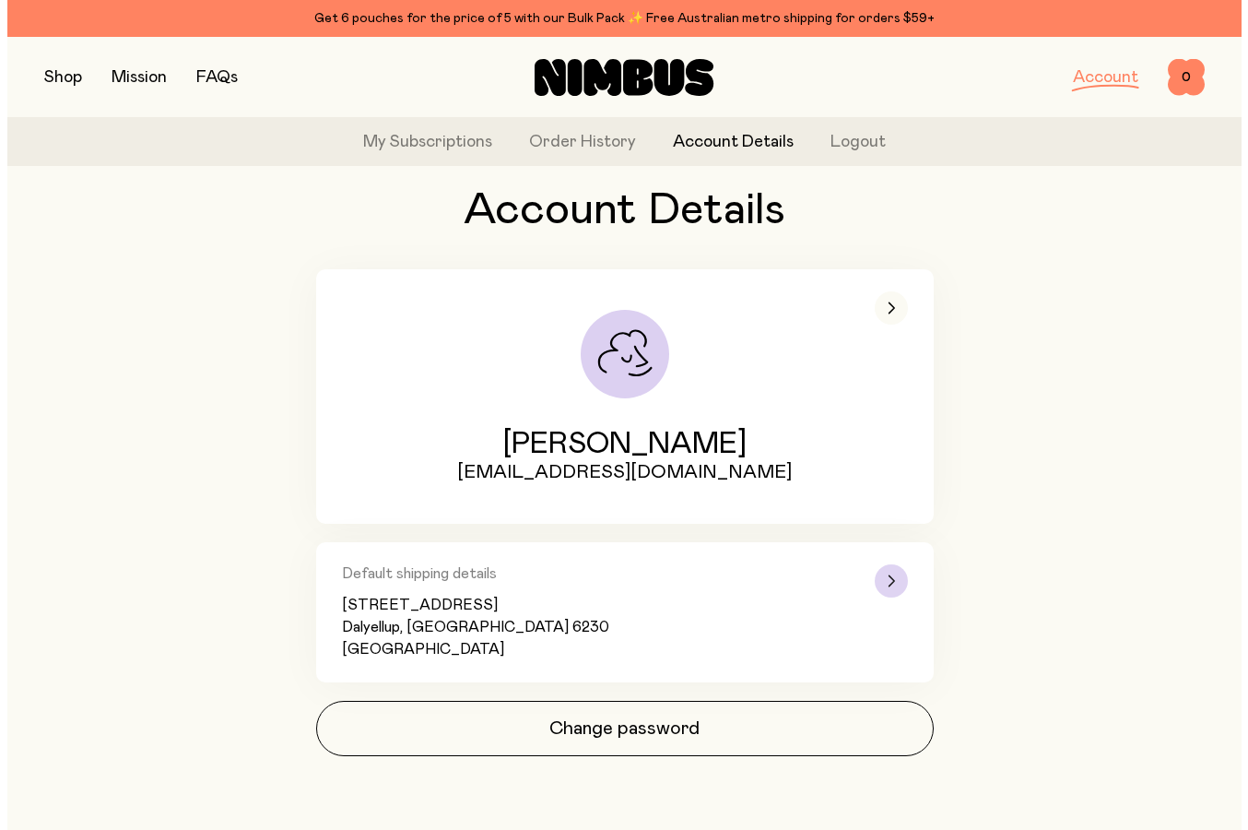
scroll to position [0, 0]
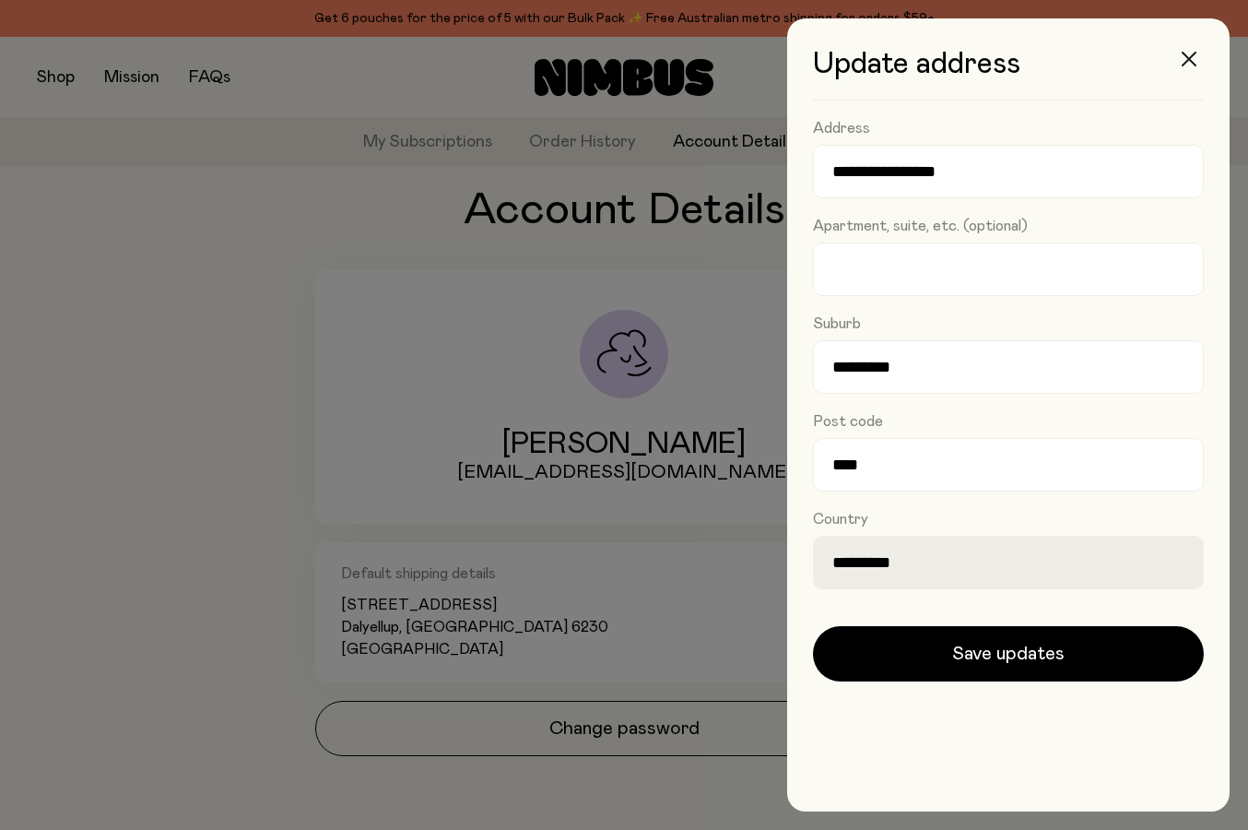
click at [1189, 51] on button "button" at bounding box center [1189, 59] width 44 height 44
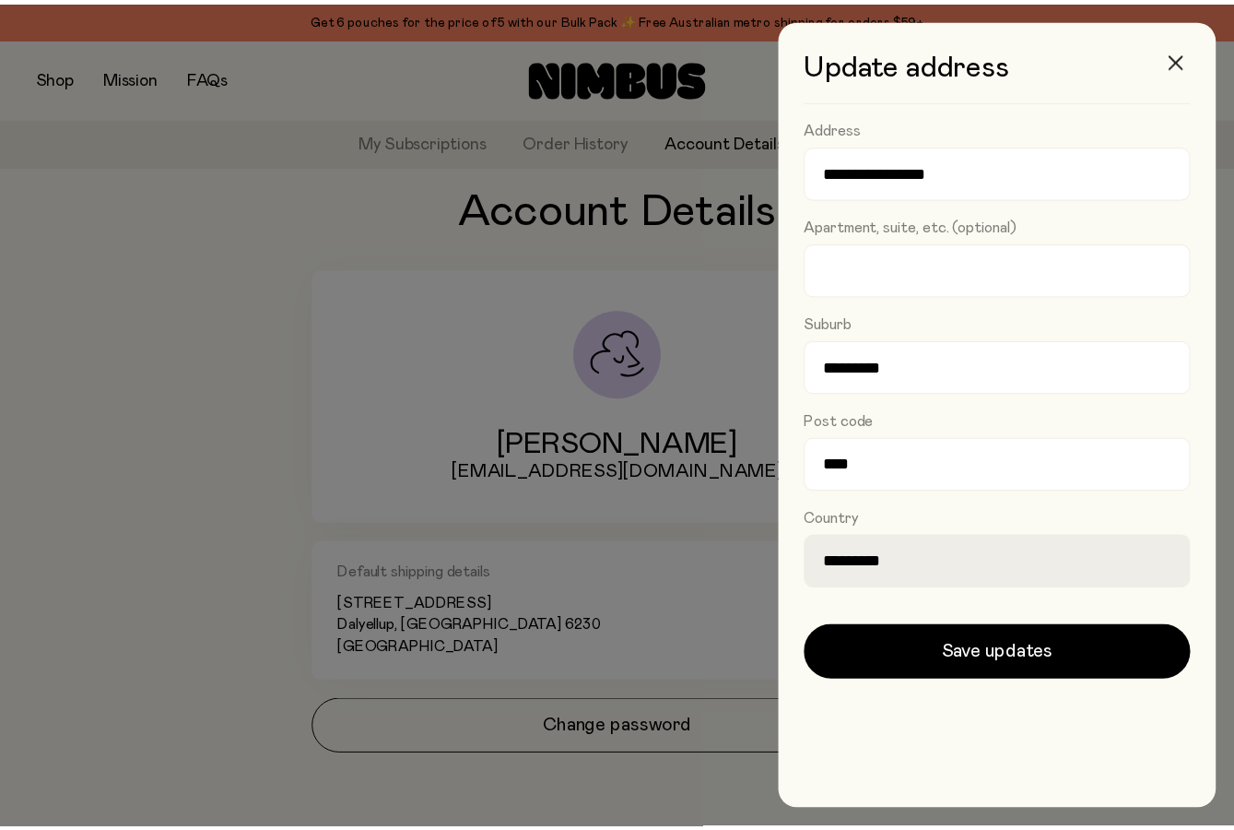
scroll to position [66, 0]
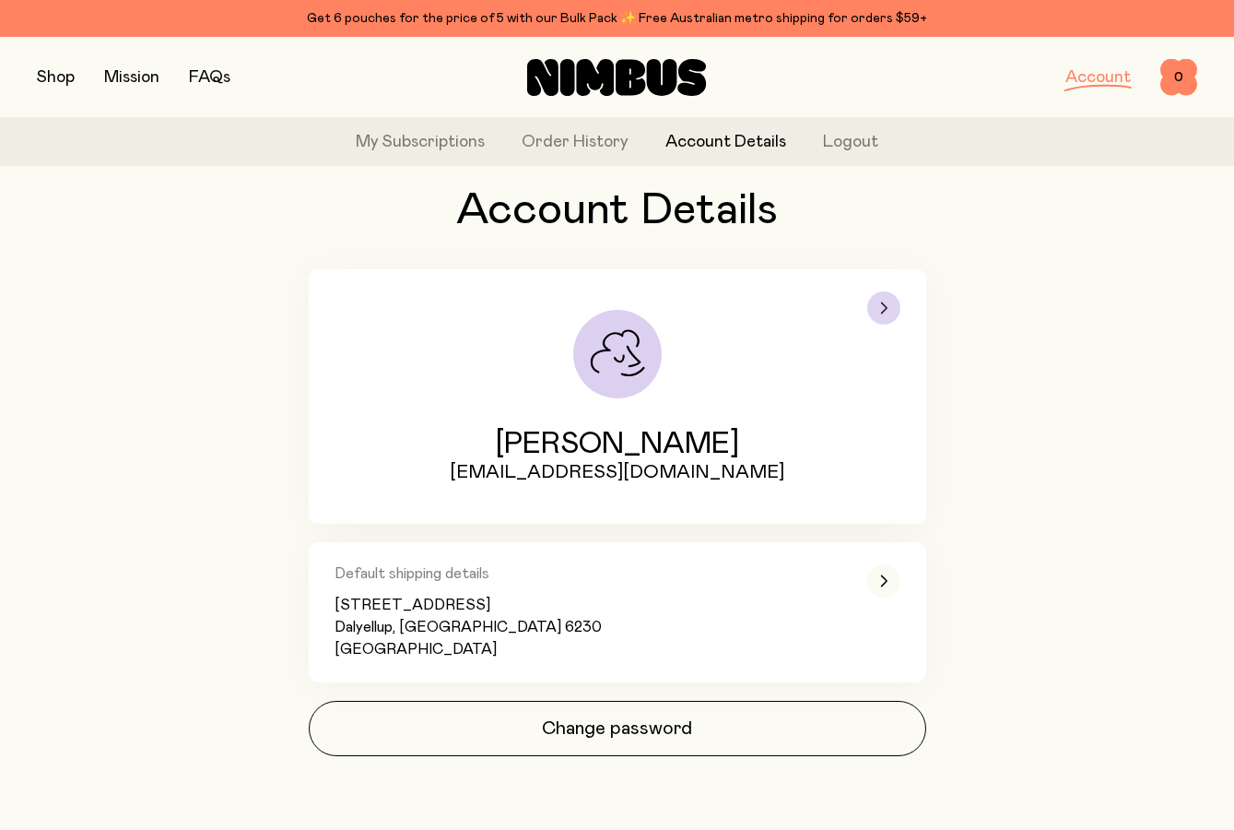
click at [879, 292] on div "button" at bounding box center [884, 307] width 33 height 33
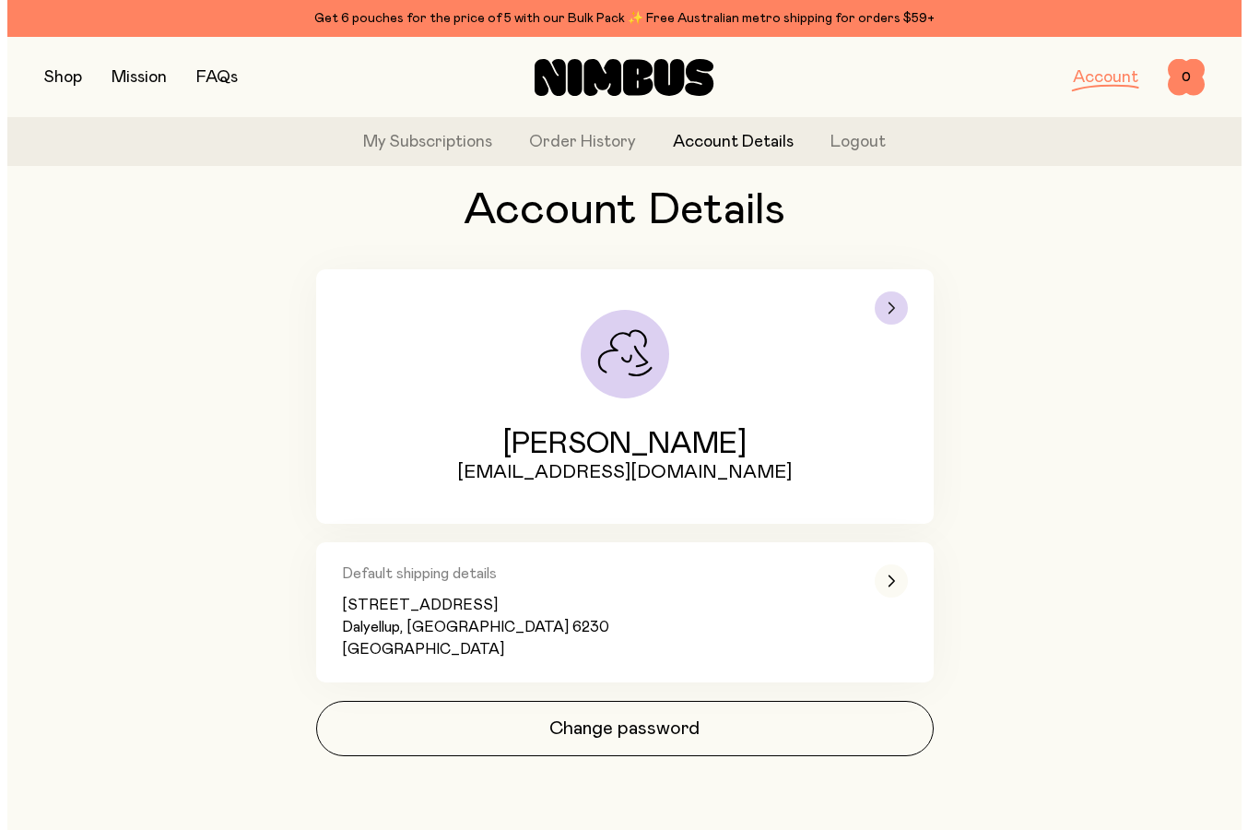
scroll to position [0, 0]
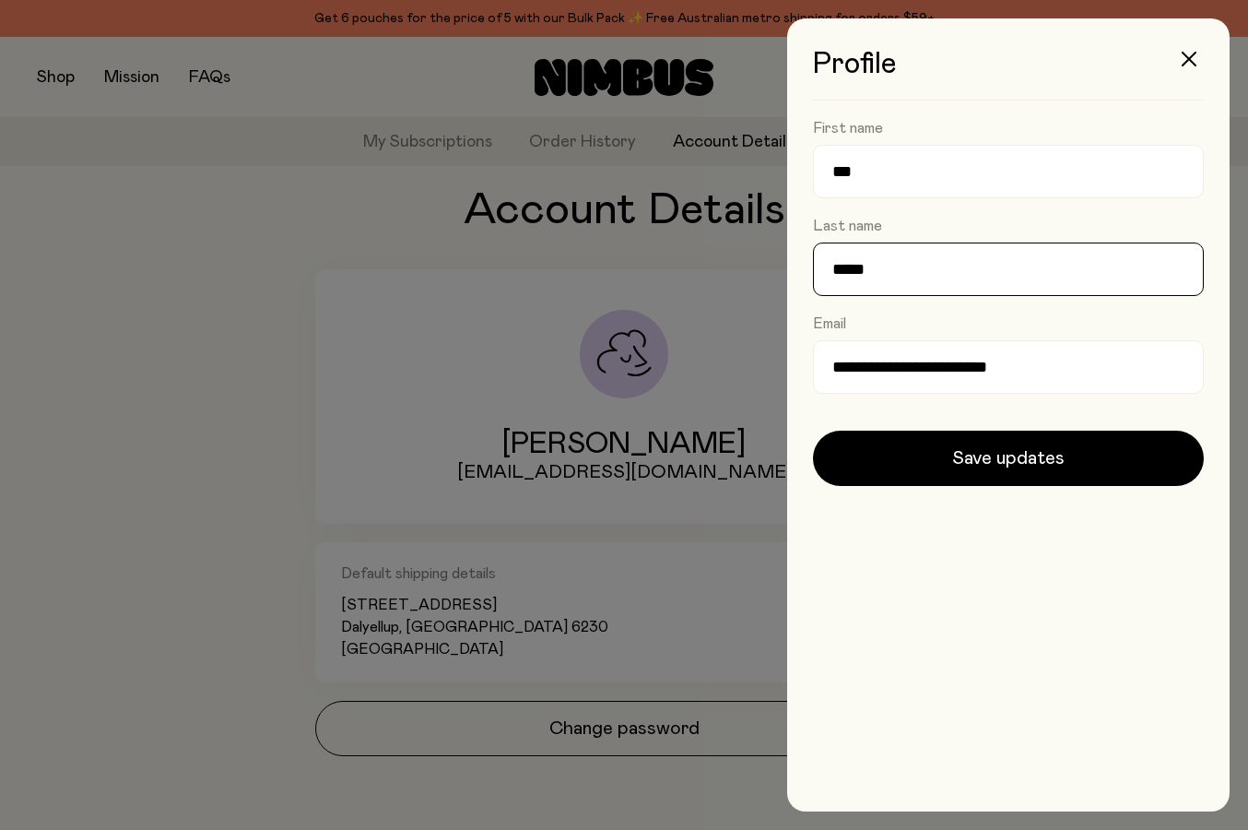
click at [905, 270] on input "*****" at bounding box center [1008, 268] width 391 height 53
click at [1194, 59] on icon "button" at bounding box center [1189, 59] width 15 height 15
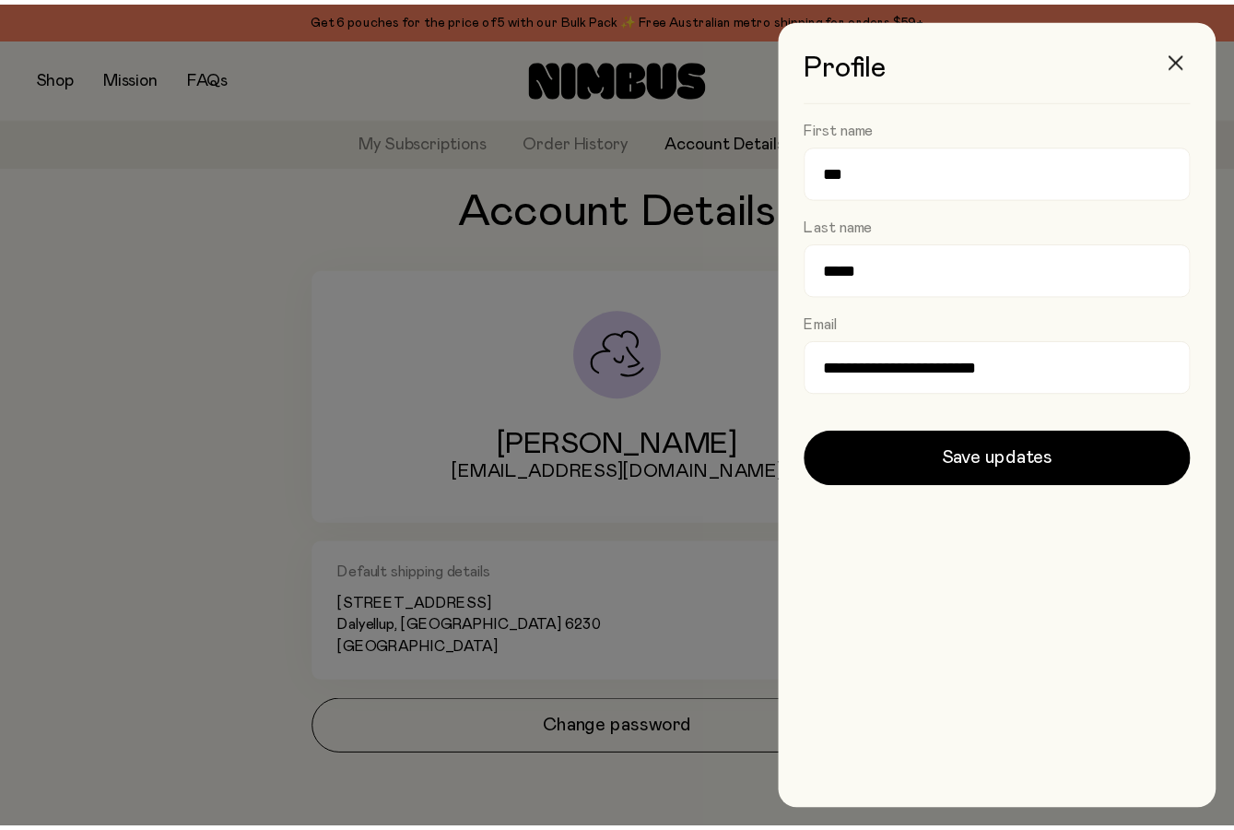
scroll to position [66, 0]
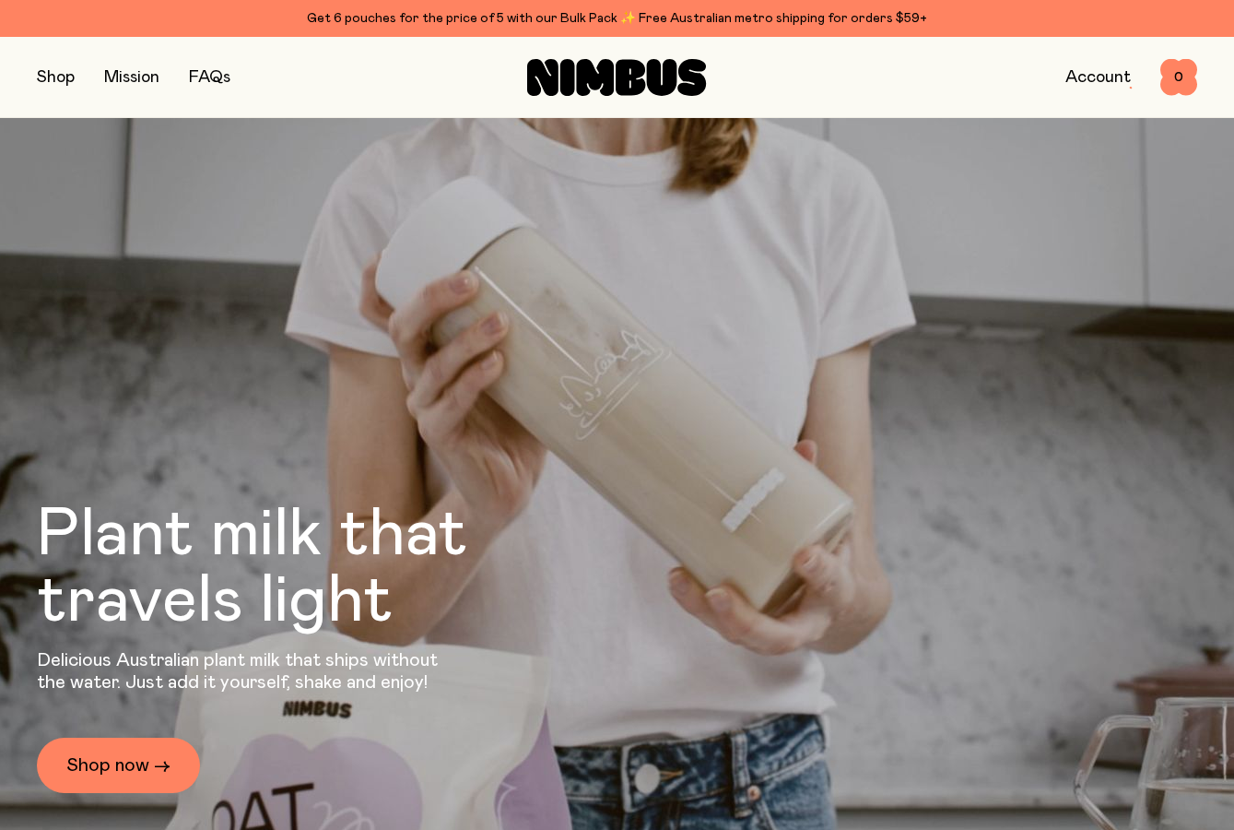
click at [222, 80] on link "FAQs" at bounding box center [209, 77] width 41 height 17
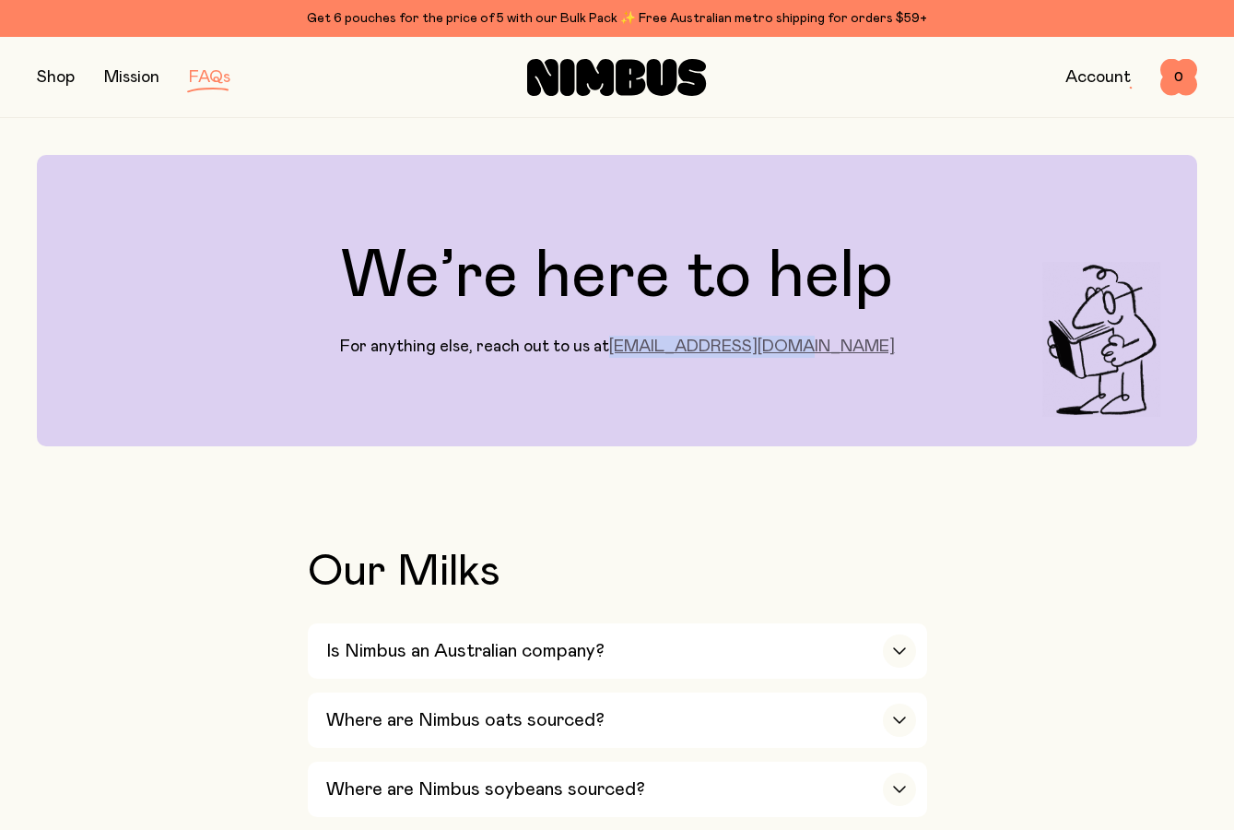
drag, startPoint x: 854, startPoint y: 345, endPoint x: 675, endPoint y: 356, distance: 179.2
click at [675, 356] on div "We’re here to help For anything else, reach out to us at [EMAIL_ADDRESS][DOMAIN…" at bounding box center [617, 300] width 1161 height 291
copy link "[EMAIL_ADDRESS][DOMAIN_NAME]"
click at [696, 398] on div "We’re here to help For anything else, reach out to us at [EMAIL_ADDRESS][DOMAIN…" at bounding box center [617, 300] width 1161 height 291
click at [63, 82] on button "button" at bounding box center [56, 78] width 38 height 26
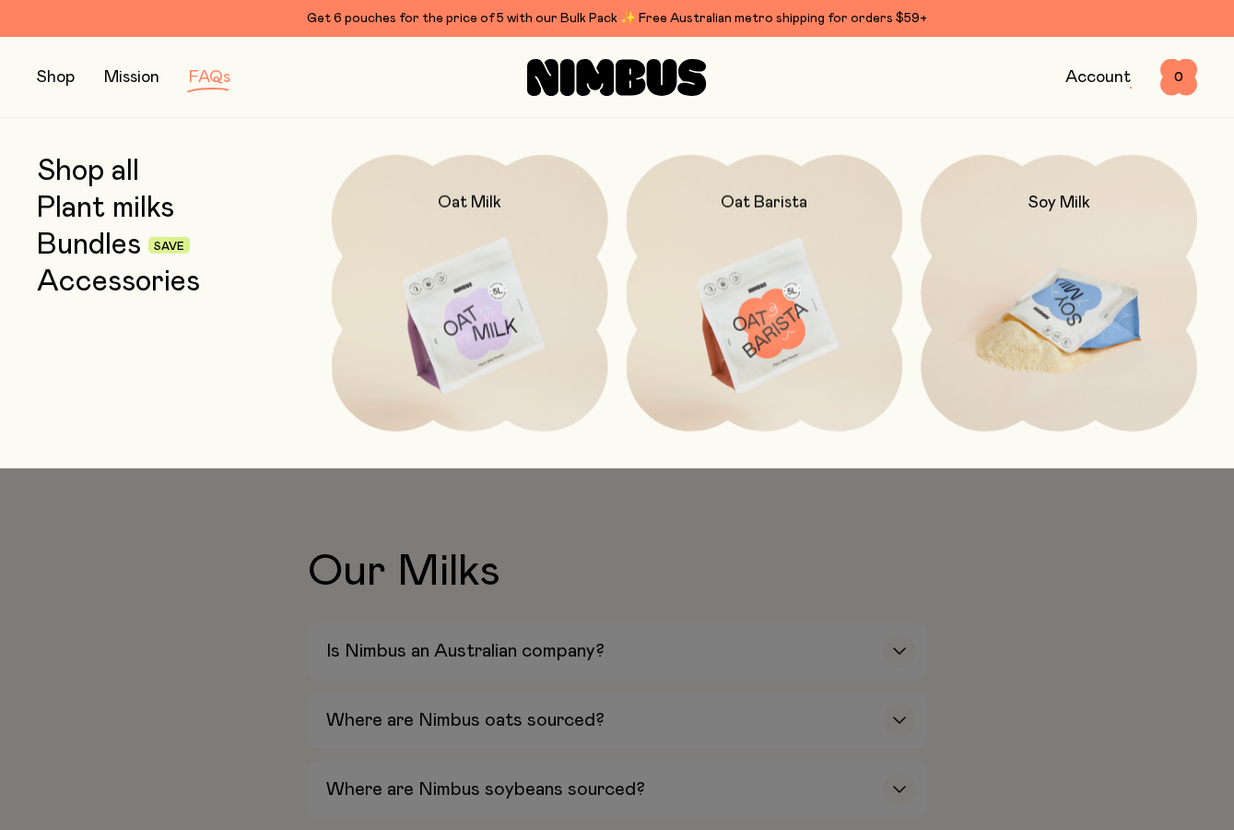
click at [1127, 296] on img at bounding box center [1059, 317] width 277 height 325
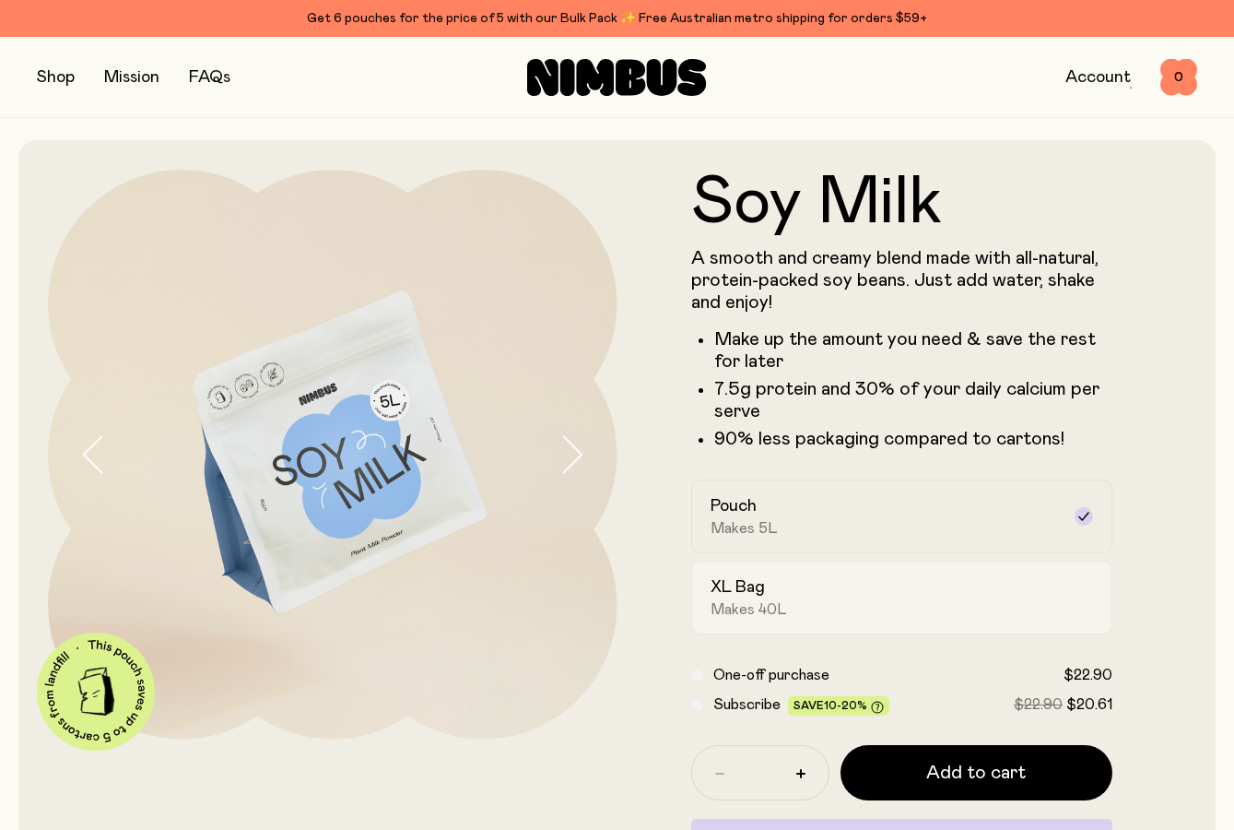
click at [797, 588] on div "XL Bag Makes 40L" at bounding box center [886, 597] width 350 height 42
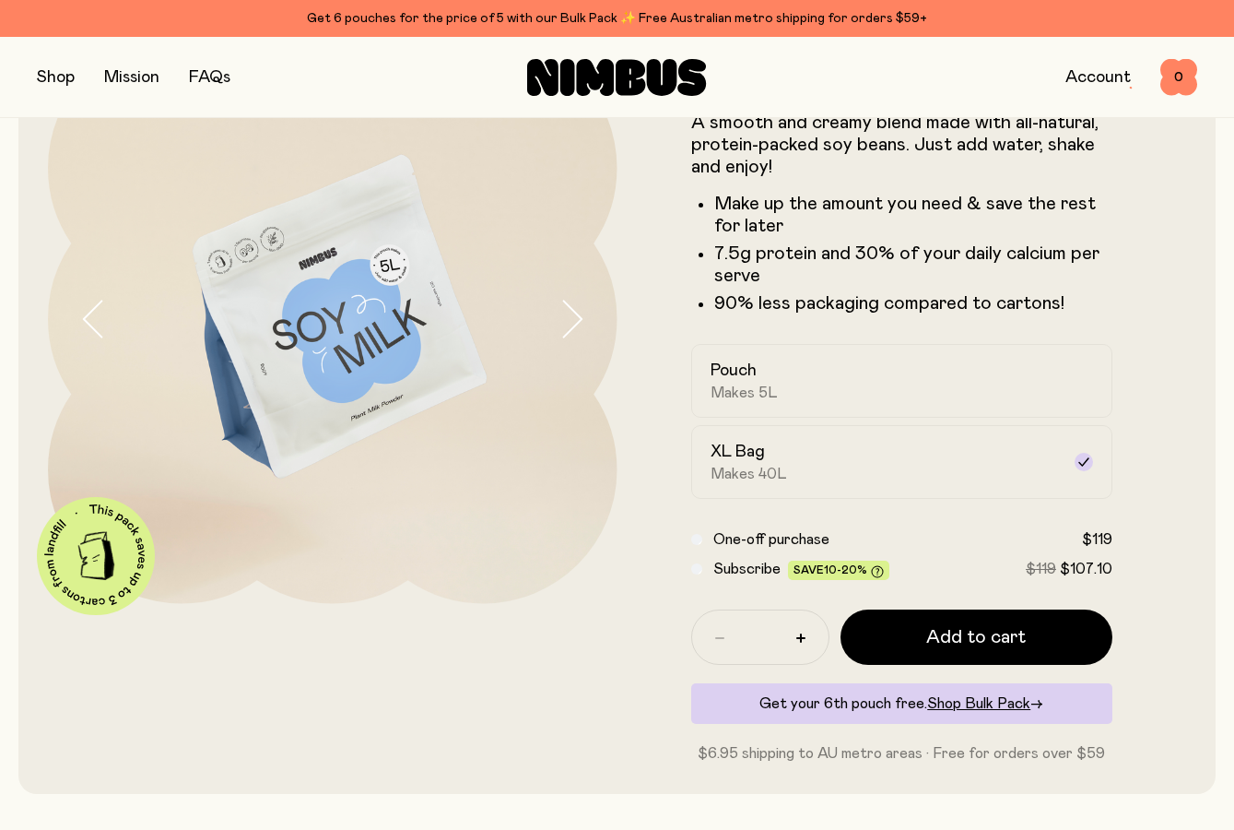
scroll to position [184, 0]
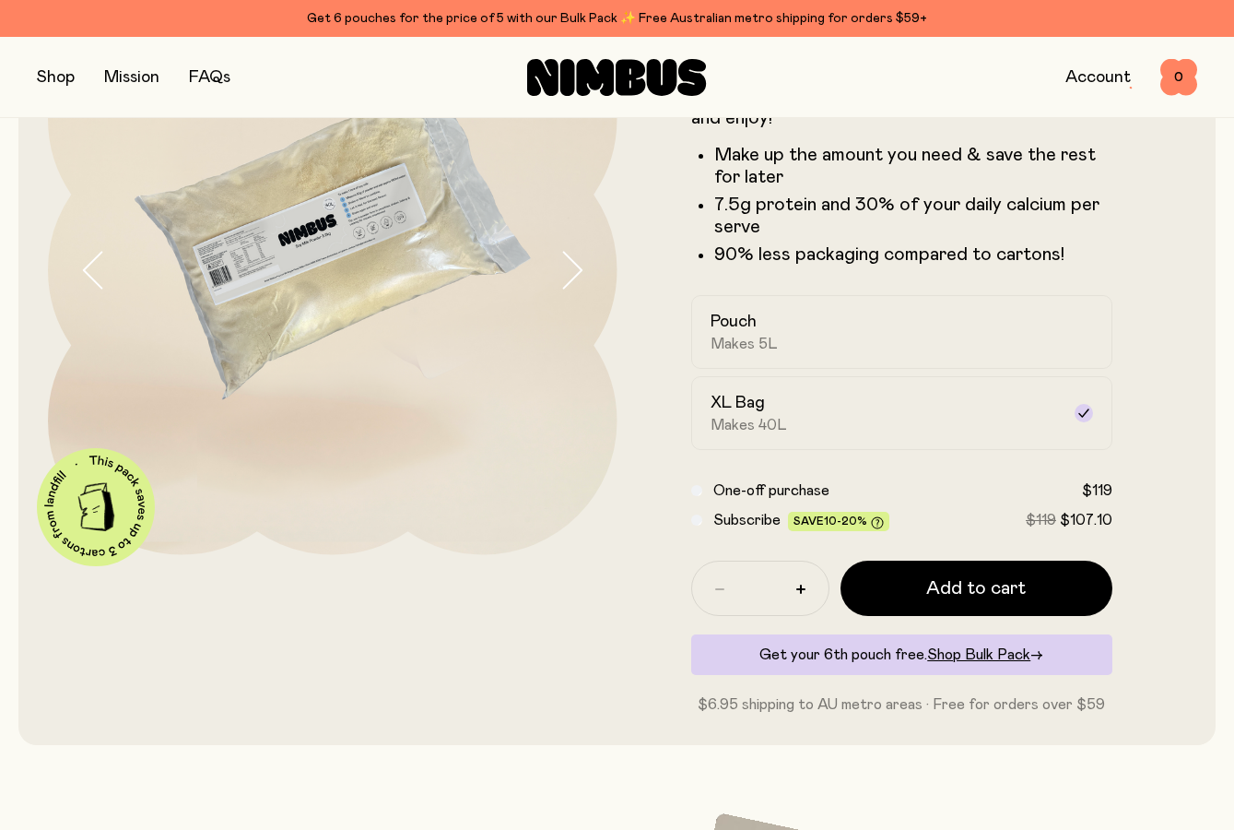
click at [335, 265] on img at bounding box center [333, 270] width 570 height 570
click at [582, 265] on icon "button" at bounding box center [572, 270] width 26 height 39
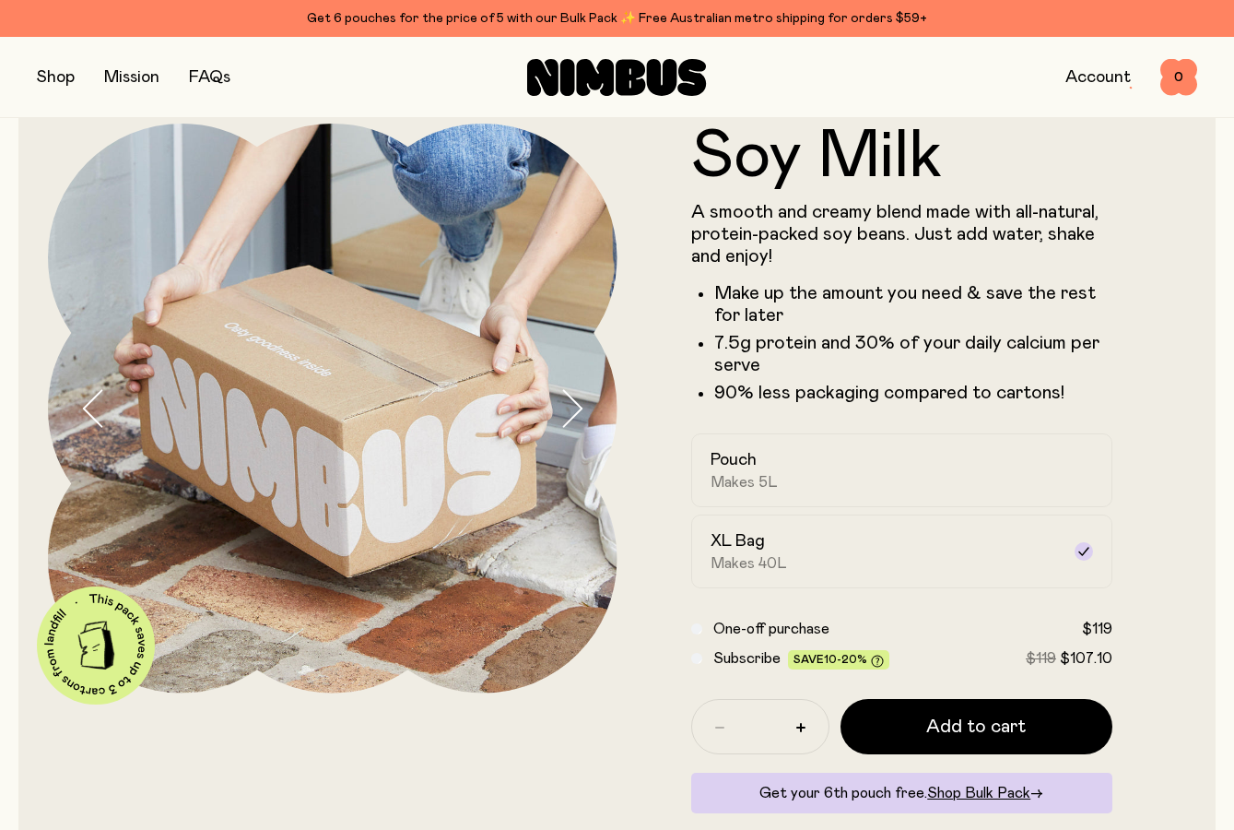
scroll to position [0, 0]
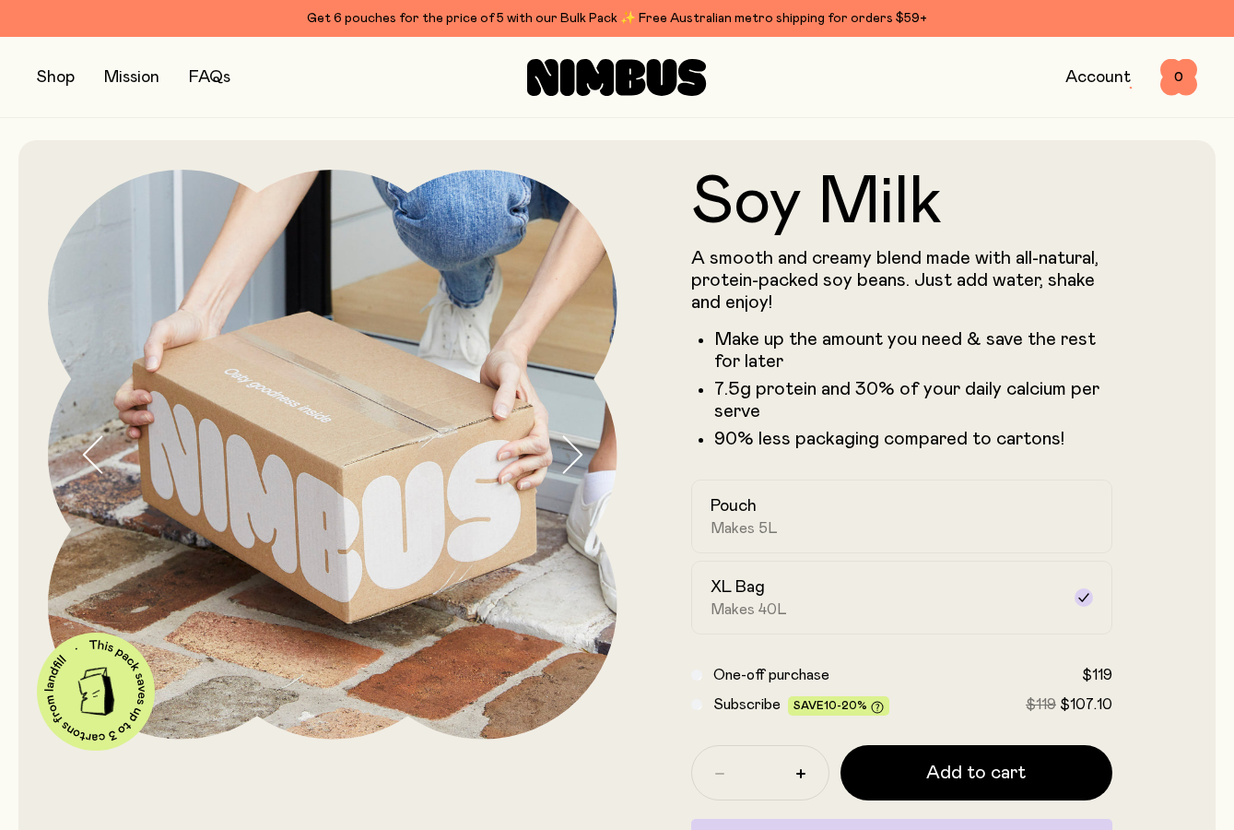
click at [566, 445] on icon "button" at bounding box center [572, 454] width 26 height 39
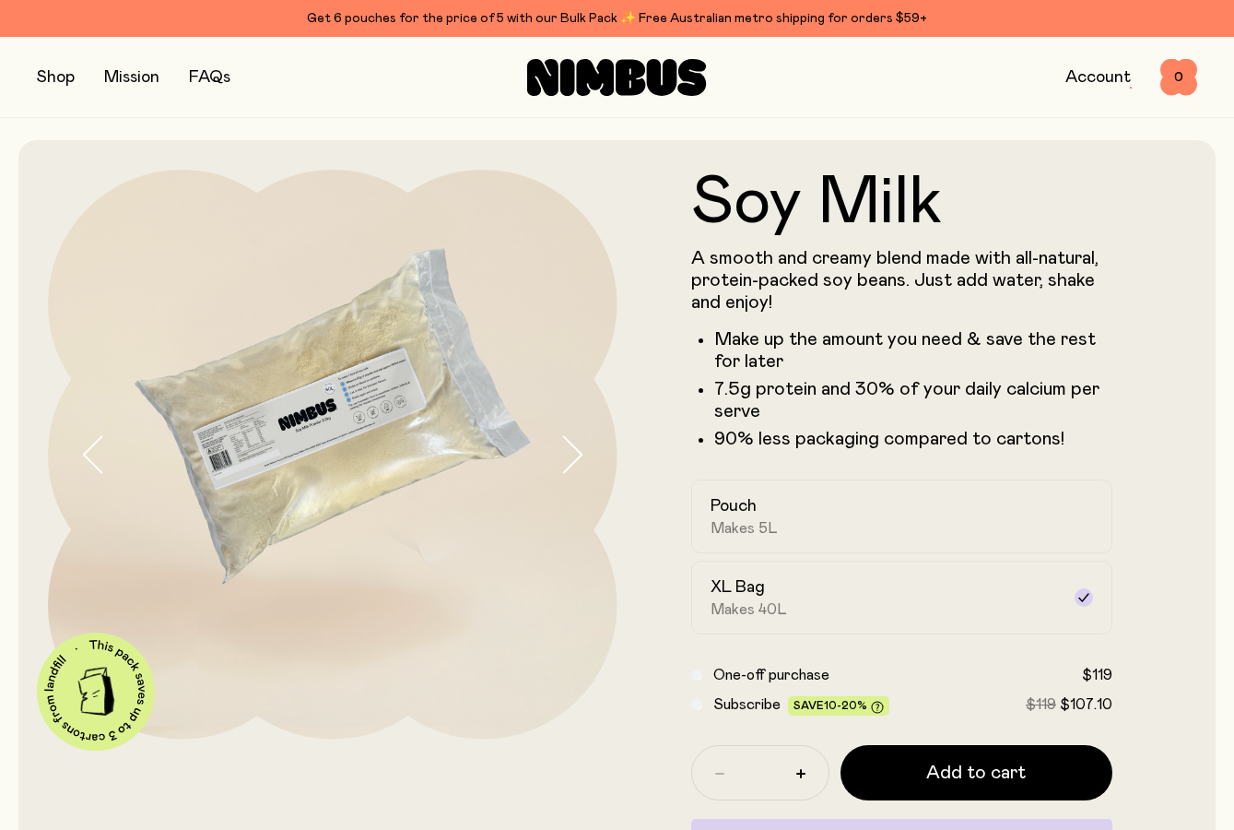
click at [225, 74] on link "FAQs" at bounding box center [209, 77] width 41 height 17
